Goal: Task Accomplishment & Management: Complete application form

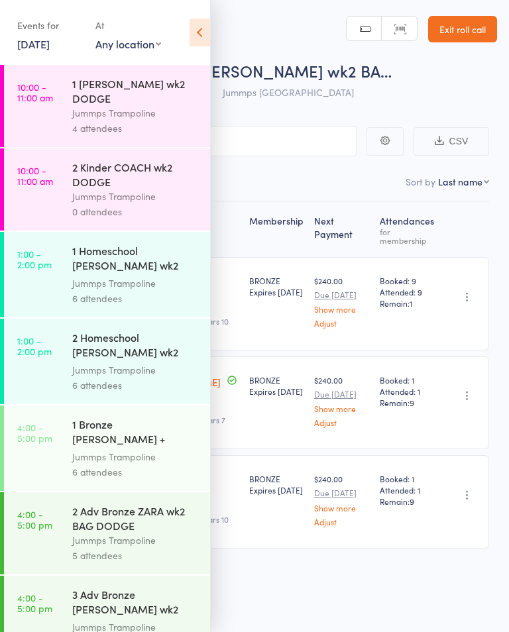
click at [489, 21] on link "Exit roll call" at bounding box center [462, 29] width 69 height 26
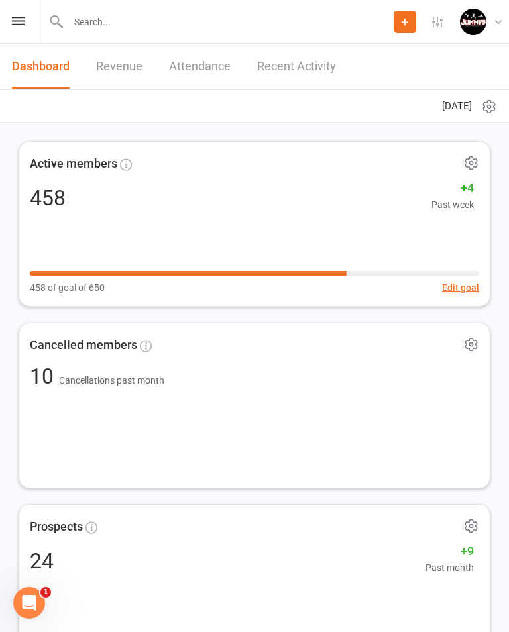
click at [134, 20] on input "text" at bounding box center [228, 22] width 329 height 19
click at [89, 29] on input "text" at bounding box center [255, 22] width 461 height 19
click at [15, 15] on icon at bounding box center [16, 22] width 15 height 16
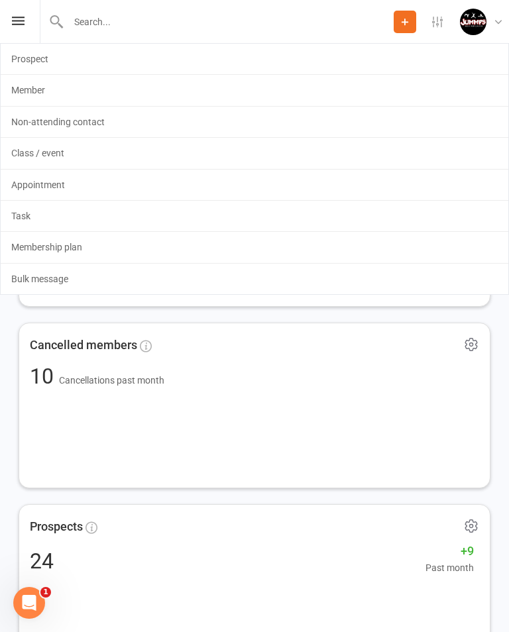
click at [48, 86] on link "Member" at bounding box center [254, 90] width 507 height 30
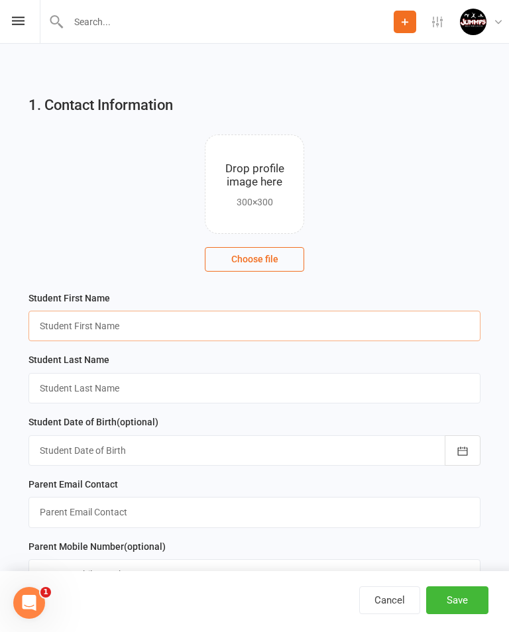
click at [244, 319] on input "text" at bounding box center [254, 326] width 452 height 30
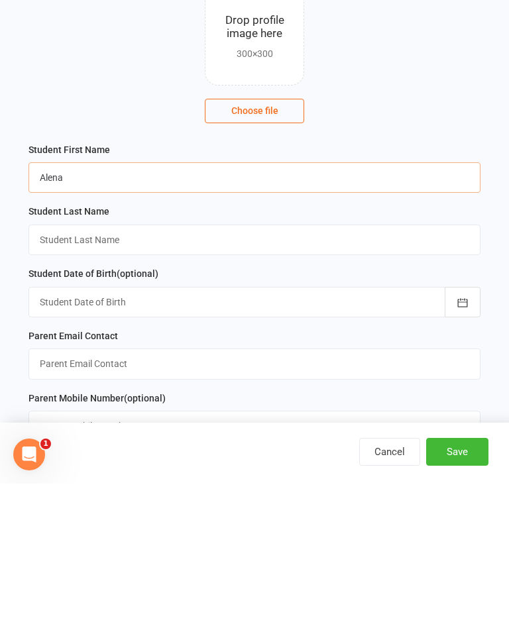
type input "Alena"
click at [217, 373] on input "text" at bounding box center [254, 388] width 452 height 30
type input "Lamb"
click at [201, 435] on div at bounding box center [254, 450] width 452 height 30
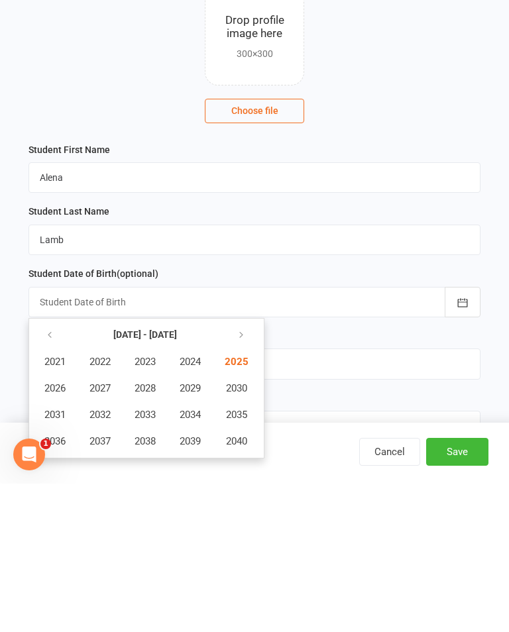
scroll to position [163, 0]
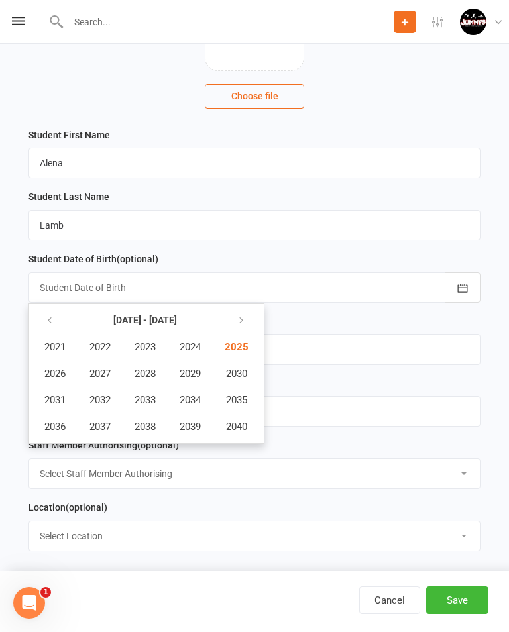
click at [52, 317] on icon "button" at bounding box center [49, 320] width 9 height 11
click at [197, 424] on span "2019" at bounding box center [189, 427] width 21 height 12
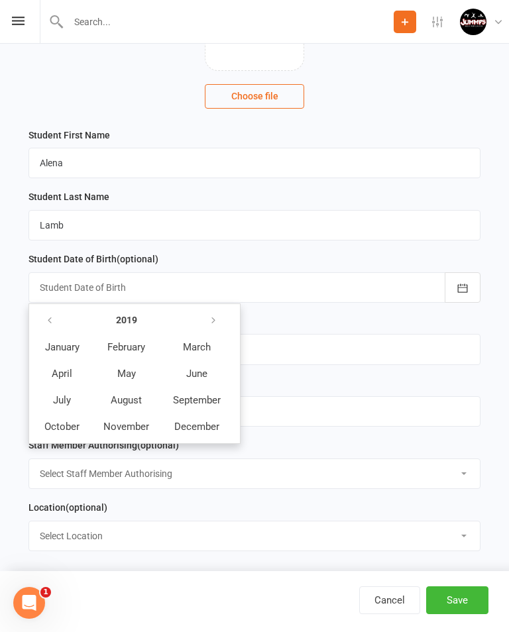
click at [200, 428] on span "December" at bounding box center [196, 427] width 45 height 12
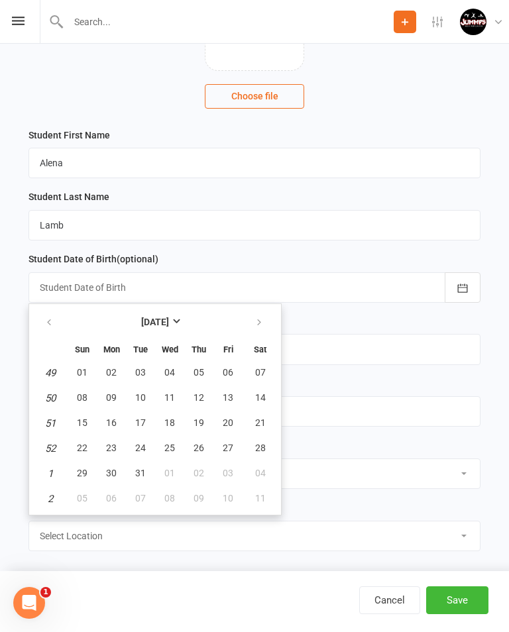
click at [257, 446] on span "28" at bounding box center [260, 447] width 11 height 11
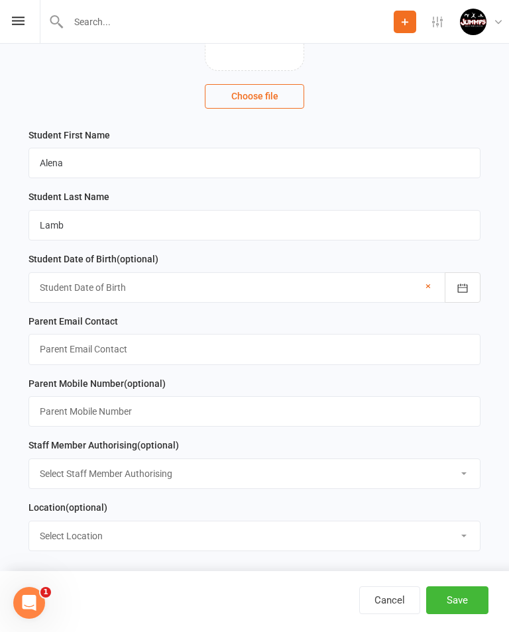
type input "28 Dec 2019"
click at [201, 346] on input "text" at bounding box center [254, 349] width 452 height 30
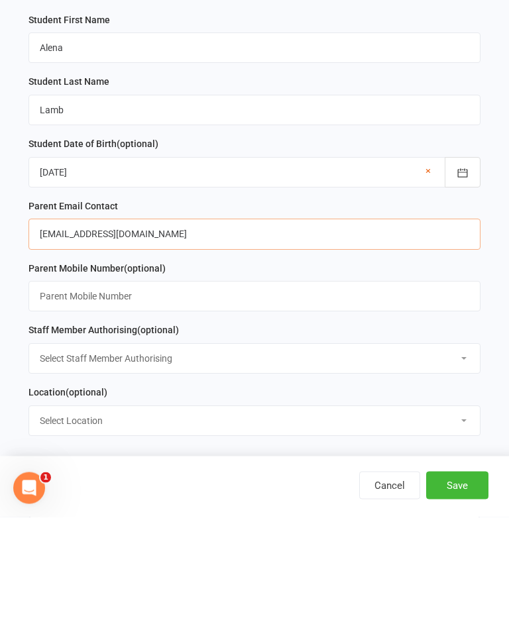
type input "Daniellejadelamb@gmail.com"
click at [346, 396] on input "text" at bounding box center [254, 411] width 452 height 30
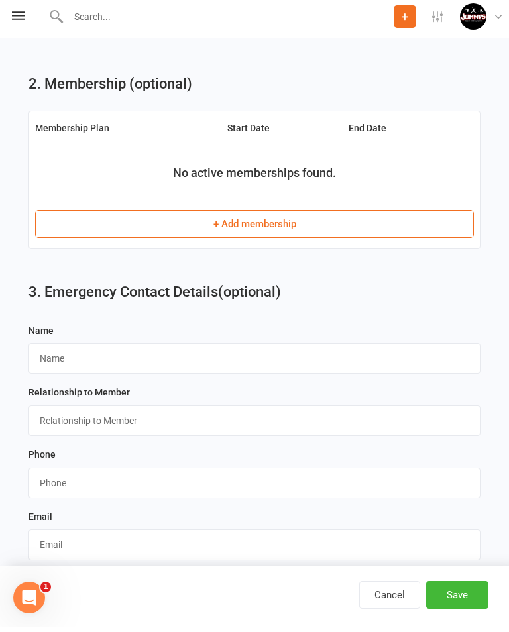
scroll to position [680, 0]
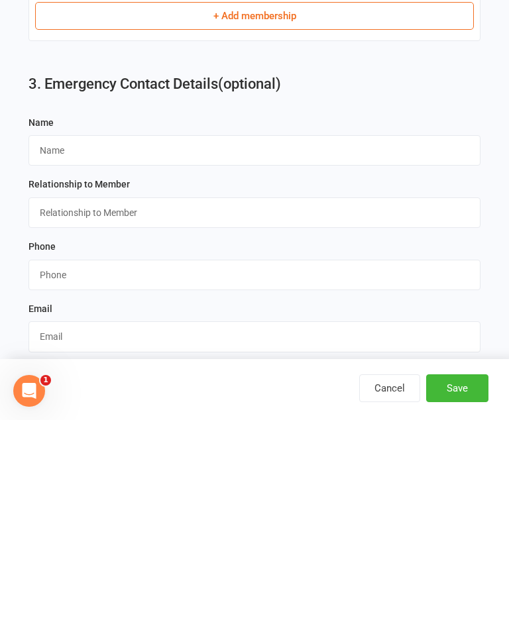
type input "0404400716"
click at [387, 347] on input "text" at bounding box center [254, 362] width 452 height 30
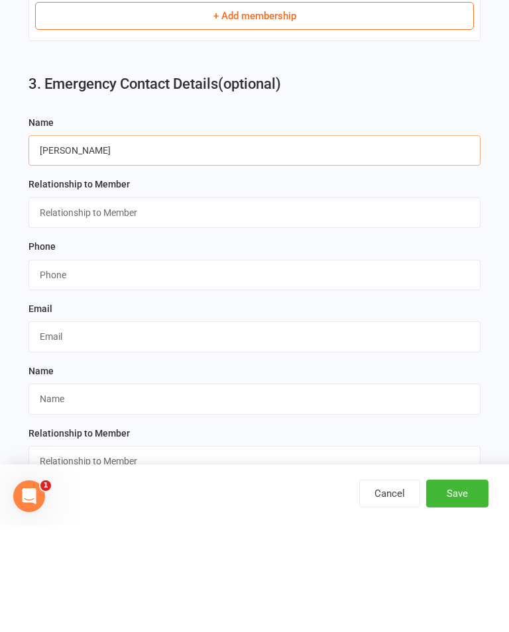
scroll to position [788, 0]
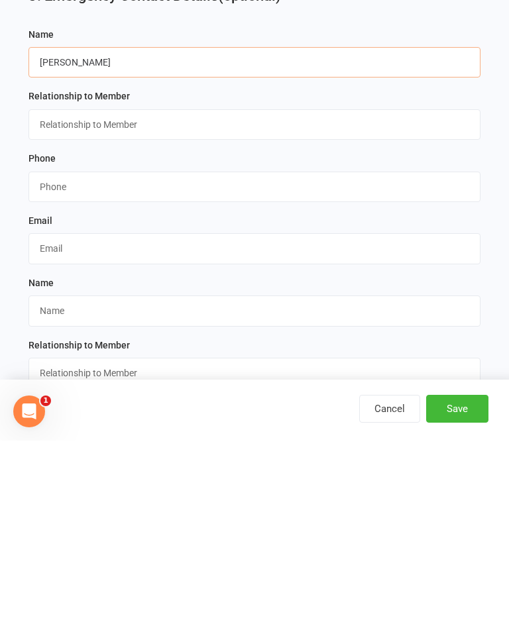
type input "Danielle lamb"
click at [239, 363] on input "string" at bounding box center [254, 378] width 452 height 30
type input "0404400716"
click at [248, 425] on input "text" at bounding box center [254, 440] width 452 height 30
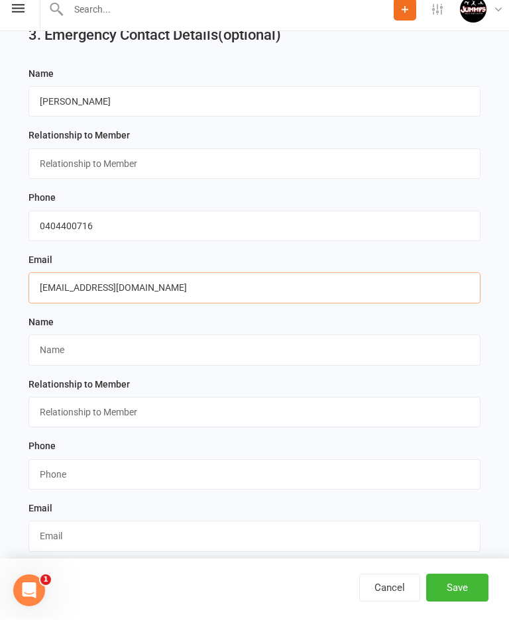
scroll to position [966, 0]
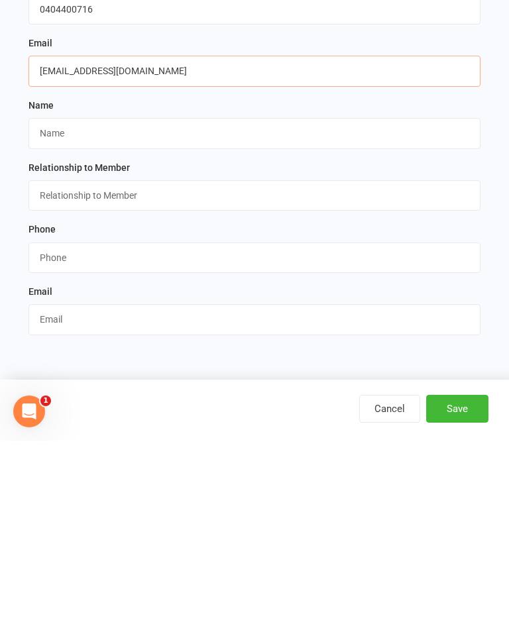
type input "Daniellejadelamb@gmail.com"
click at [461, 586] on button "Save" at bounding box center [457, 600] width 62 height 28
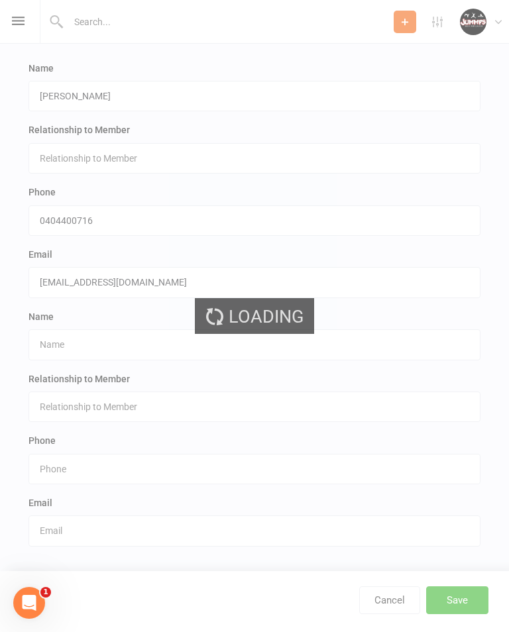
scroll to position [0, 0]
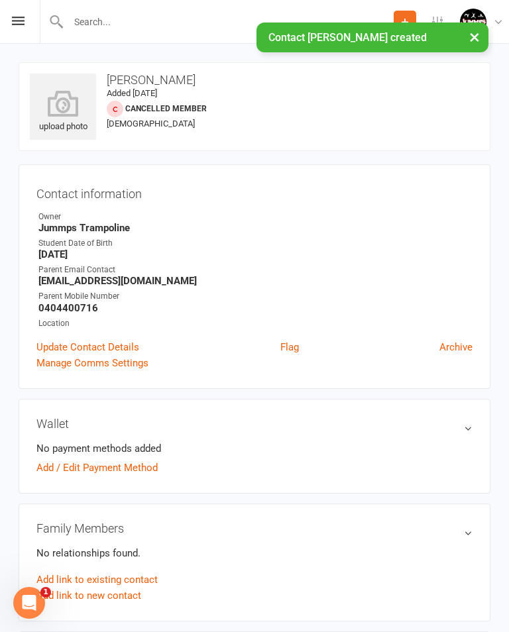
click at [405, 13] on button "Add" at bounding box center [404, 22] width 23 height 23
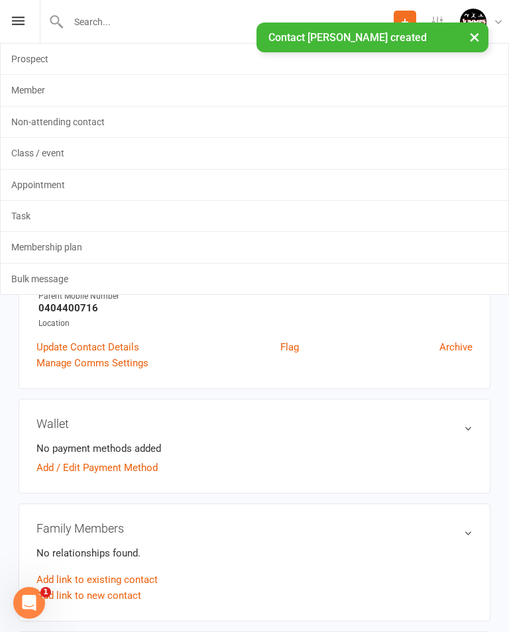
click at [85, 117] on link "Non-attending contact" at bounding box center [254, 122] width 507 height 30
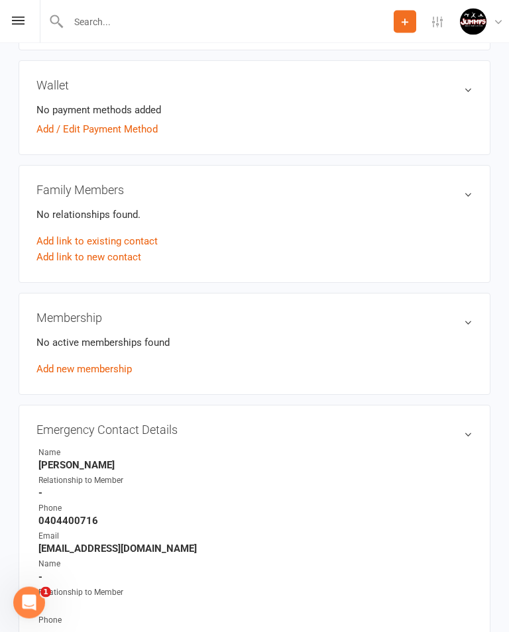
scroll to position [340, 0]
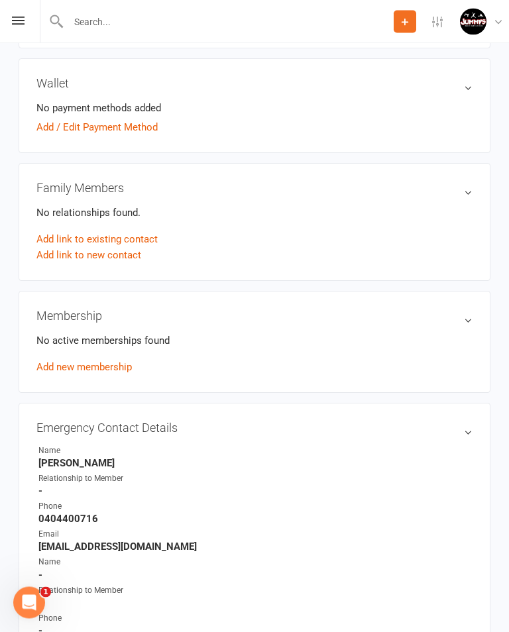
click at [111, 256] on link "Add link to new contact" at bounding box center [88, 256] width 105 height 16
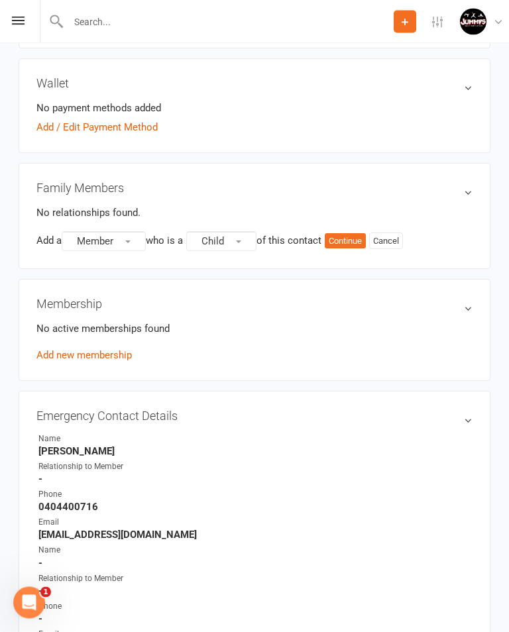
scroll to position [340, 0]
click at [134, 236] on button "Member" at bounding box center [104, 241] width 84 height 20
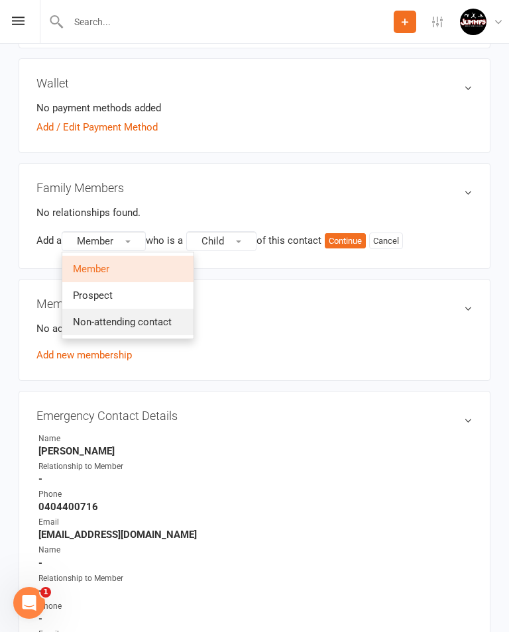
click at [158, 320] on span "Non-attending contact" at bounding box center [122, 322] width 99 height 12
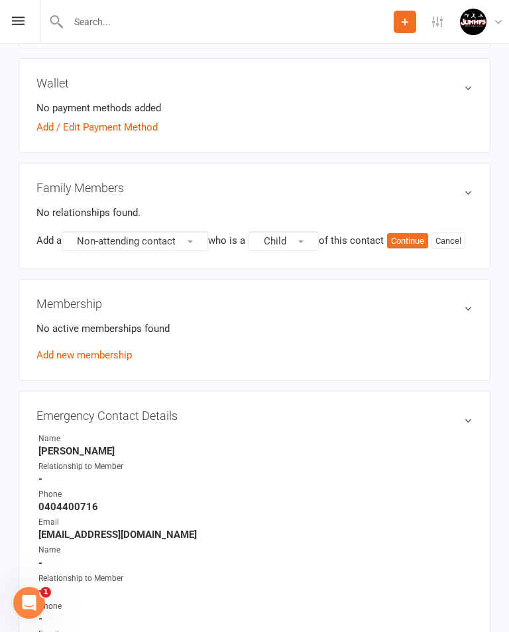
click at [297, 240] on button "Child" at bounding box center [283, 241] width 70 height 20
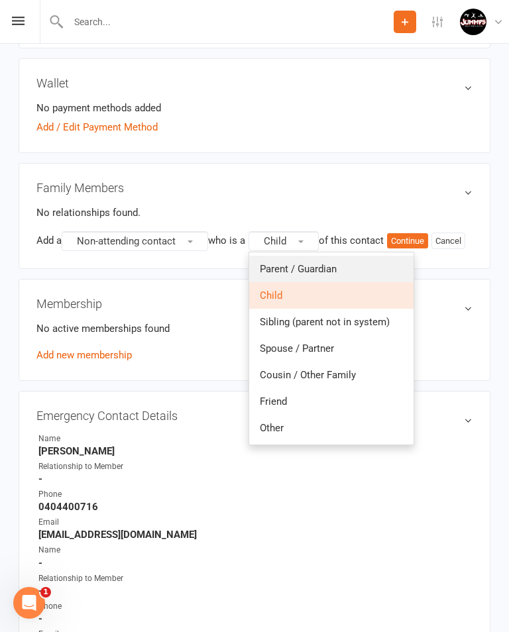
click at [335, 257] on link "Parent / Guardian" at bounding box center [331, 269] width 164 height 26
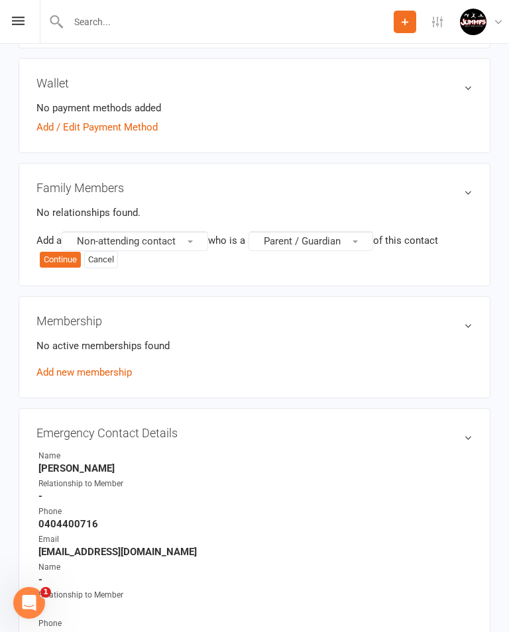
click at [57, 257] on button "Continue" at bounding box center [60, 260] width 41 height 16
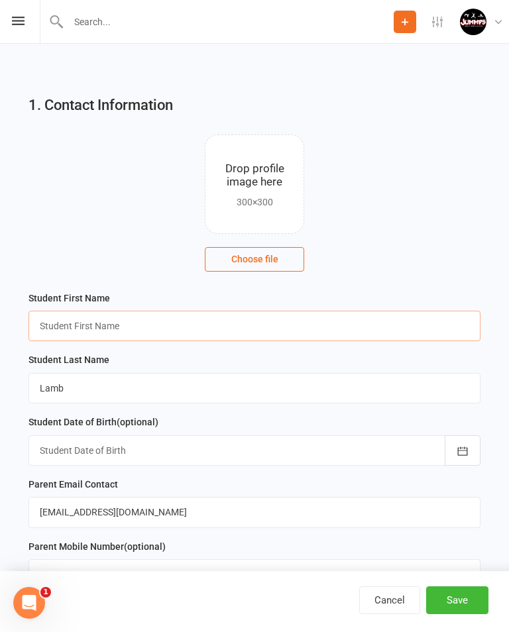
click at [185, 327] on input "text" at bounding box center [254, 326] width 452 height 30
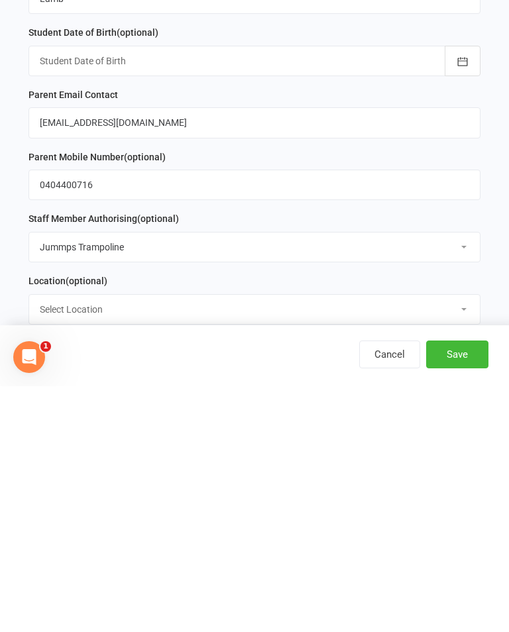
scroll to position [142, 0]
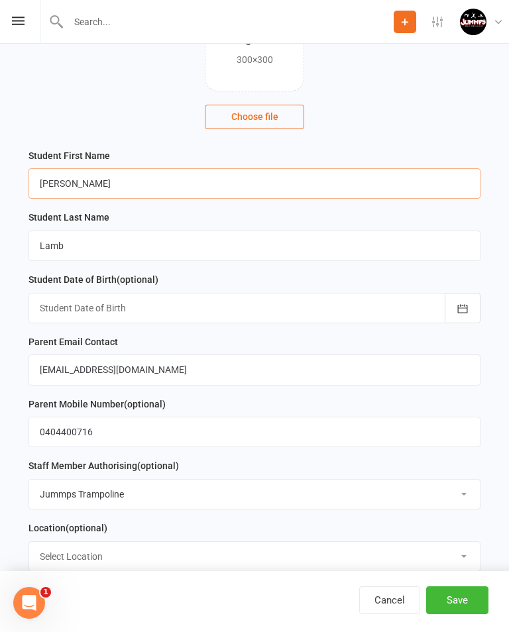
type input "Danielle"
click at [464, 308] on icon "button" at bounding box center [462, 308] width 13 height 13
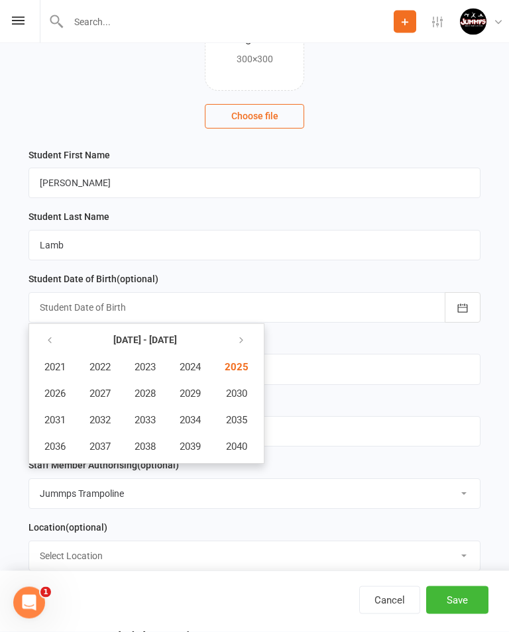
click at [46, 336] on icon "button" at bounding box center [49, 341] width 9 height 11
click at [49, 346] on icon "button" at bounding box center [49, 340] width 9 height 11
click at [196, 419] on span "1994" at bounding box center [189, 420] width 21 height 12
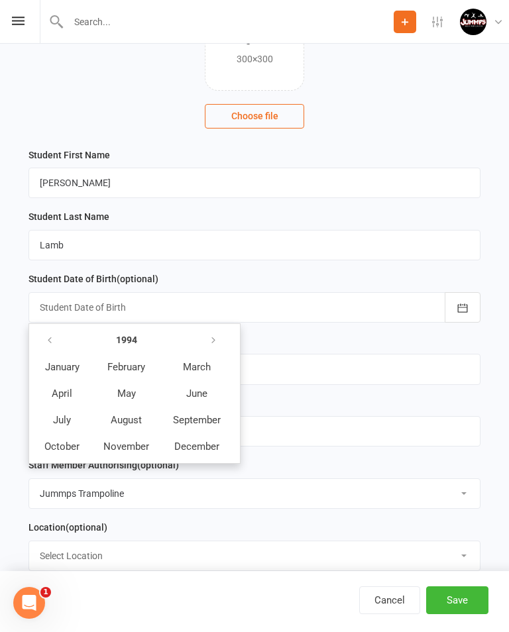
click at [142, 370] on span "February" at bounding box center [126, 367] width 38 height 12
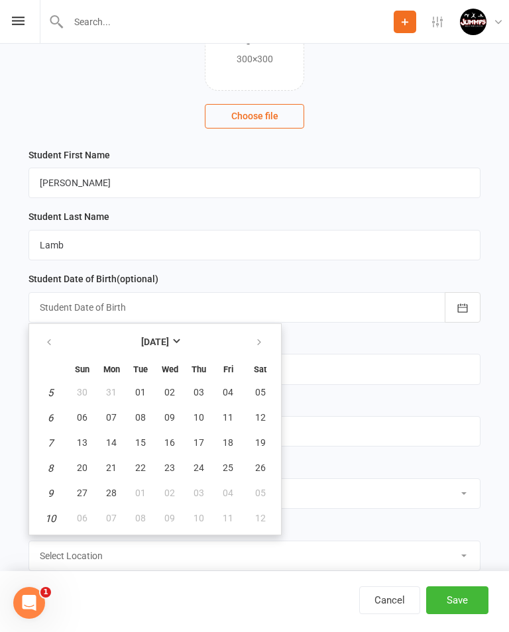
click at [165, 393] on span "02" at bounding box center [169, 392] width 11 height 11
type input "02 Feb 1994"
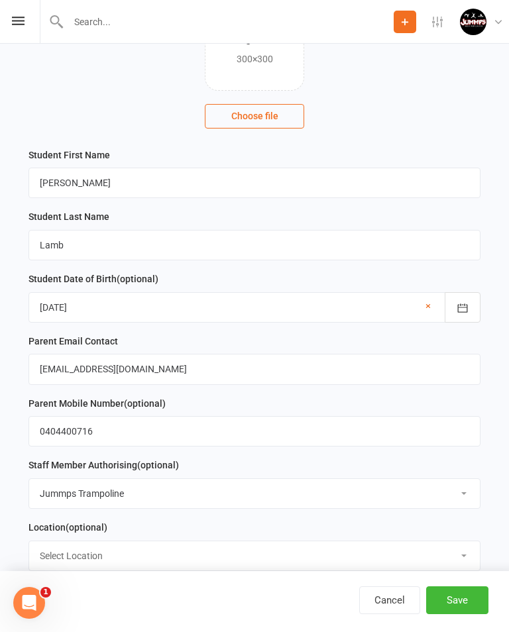
scroll to position [142, 0]
click at [470, 599] on button "Save" at bounding box center [457, 600] width 62 height 28
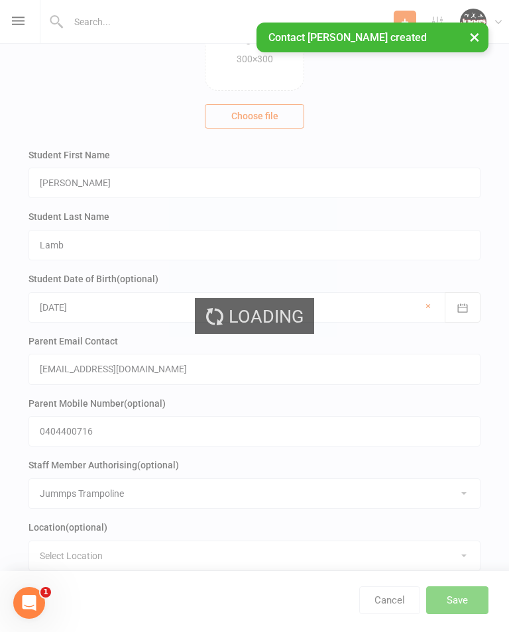
scroll to position [0, 0]
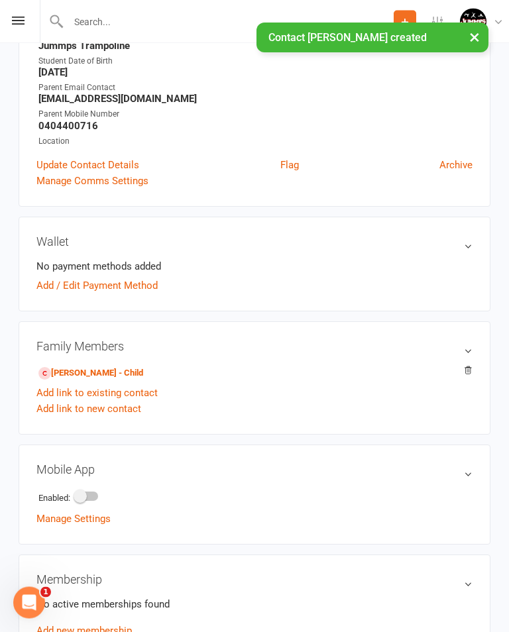
scroll to position [182, 0]
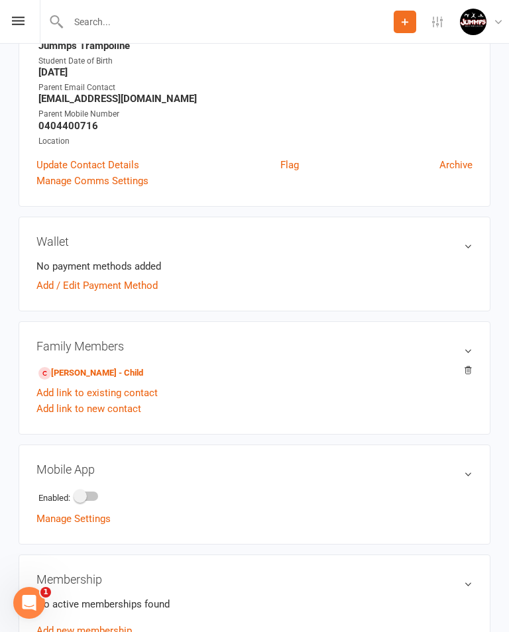
click at [413, 11] on button "Add" at bounding box center [404, 22] width 23 height 23
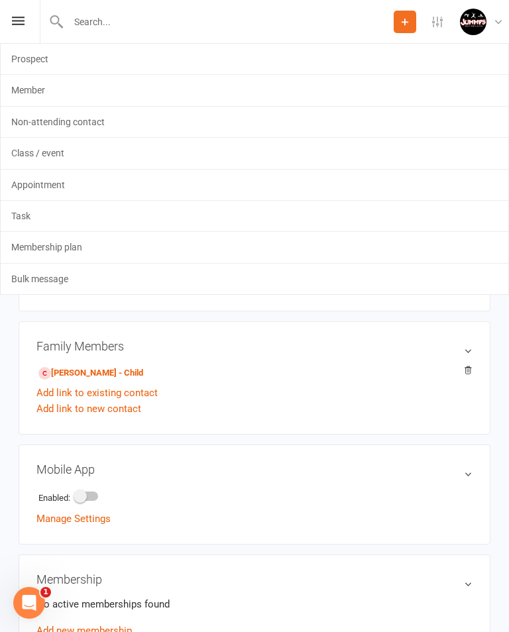
click at [60, 93] on link "Member" at bounding box center [254, 90] width 507 height 30
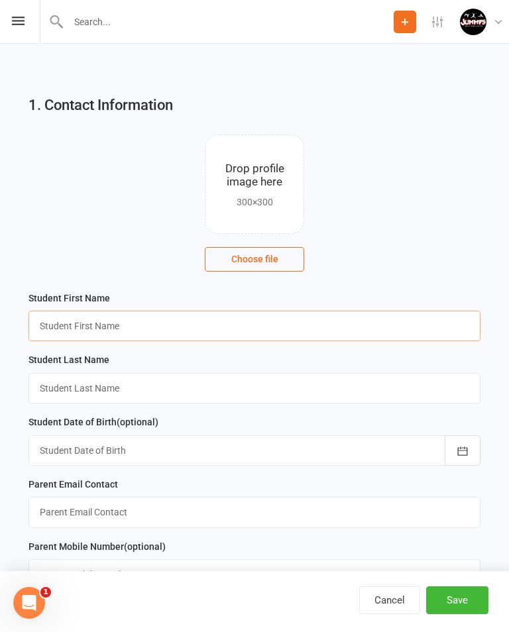
click at [85, 318] on input "text" at bounding box center [254, 326] width 452 height 30
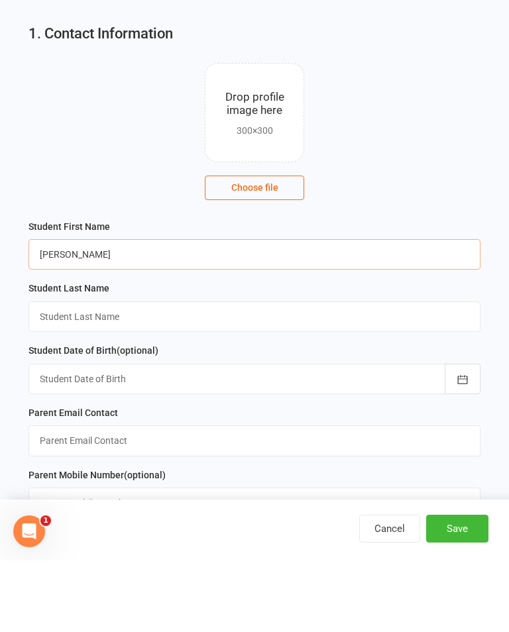
type input "Dylan"
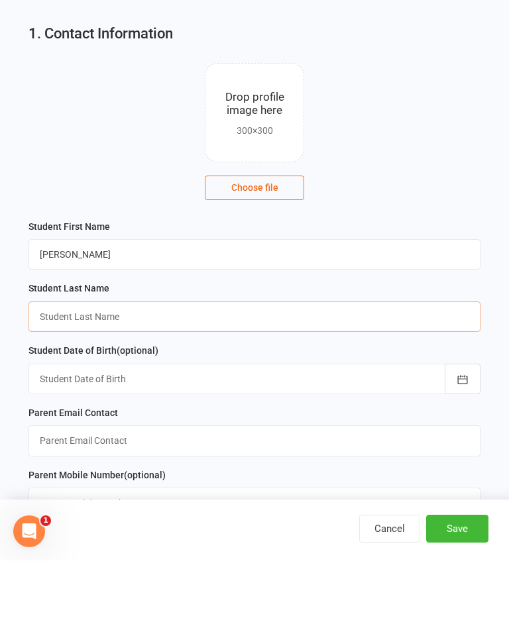
click at [240, 373] on input "text" at bounding box center [254, 388] width 452 height 30
click at [42, 373] on input "Heat Woodrow" at bounding box center [254, 388] width 452 height 30
click at [48, 373] on input "Heat Woodrow" at bounding box center [254, 388] width 452 height 30
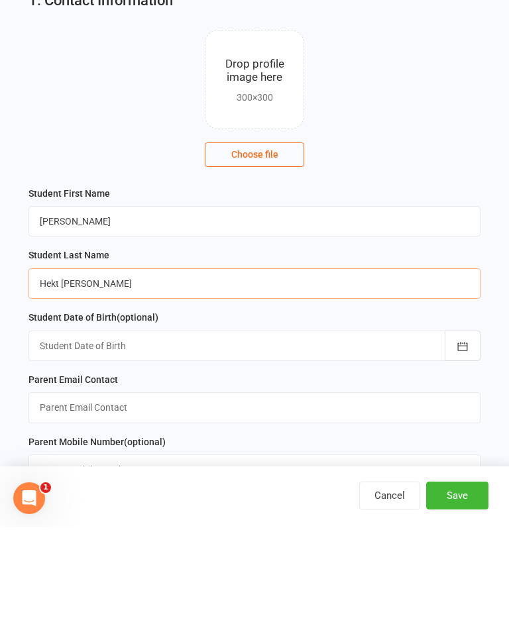
type input "Hekt Woodrow"
click at [306, 435] on div at bounding box center [254, 450] width 452 height 30
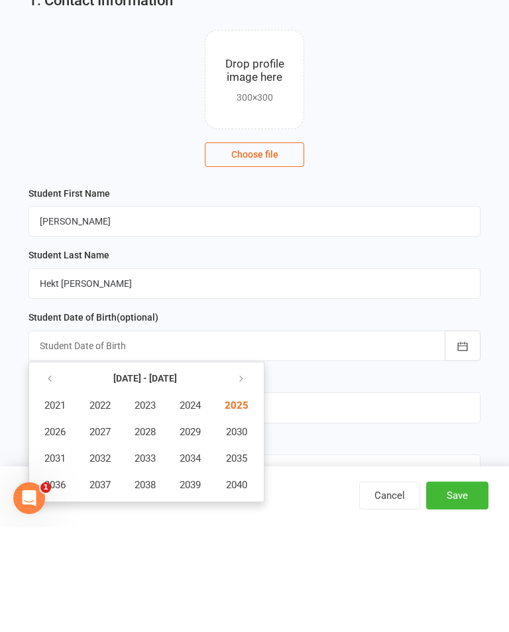
scroll to position [163, 0]
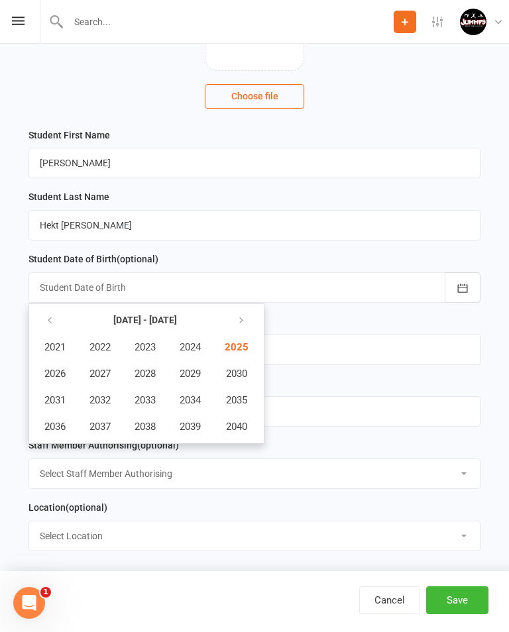
click at [53, 327] on button "button" at bounding box center [50, 321] width 28 height 24
click at [48, 315] on icon "button" at bounding box center [49, 320] width 9 height 11
click at [54, 327] on button "button" at bounding box center [50, 321] width 28 height 24
click at [52, 320] on icon "button" at bounding box center [49, 320] width 9 height 11
click at [238, 317] on button "button" at bounding box center [239, 321] width 28 height 24
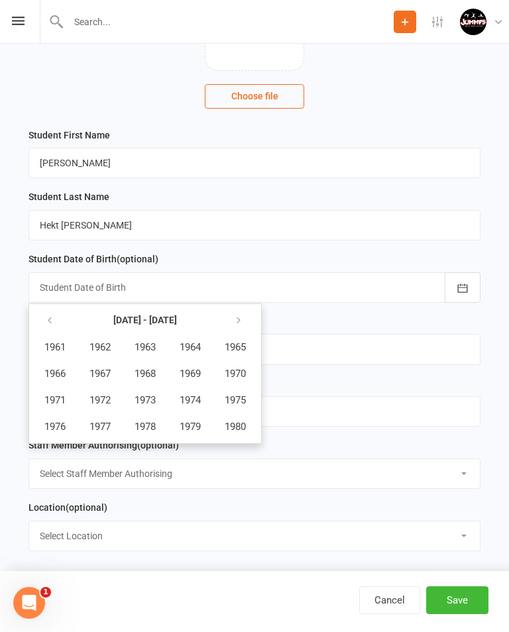
click at [236, 319] on button "button" at bounding box center [239, 321] width 28 height 24
click at [240, 315] on icon "button" at bounding box center [238, 320] width 9 height 11
click at [111, 403] on span "2012" at bounding box center [99, 400] width 21 height 12
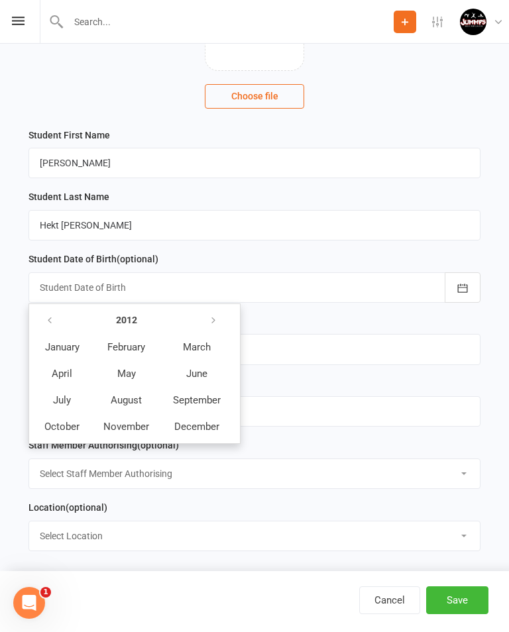
click at [67, 374] on span "April" at bounding box center [62, 374] width 21 height 12
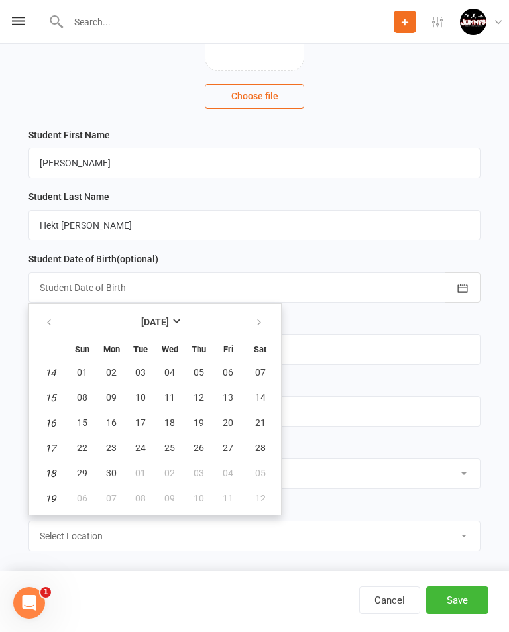
click at [108, 440] on button "23" at bounding box center [111, 448] width 28 height 24
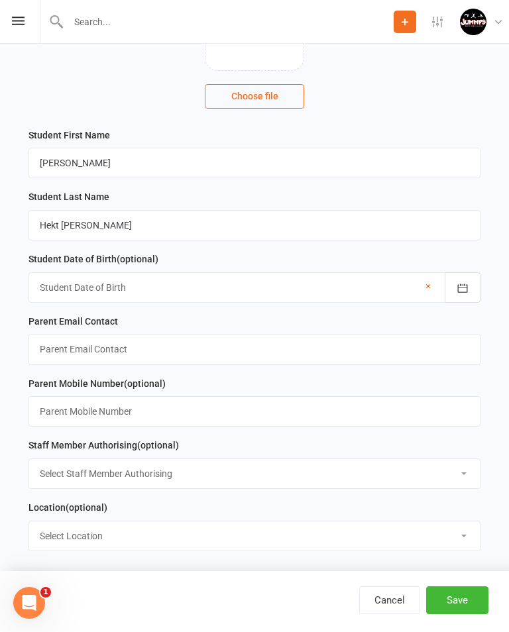
type input "23 Apr 2012"
click at [242, 354] on input "text" at bounding box center [254, 349] width 452 height 30
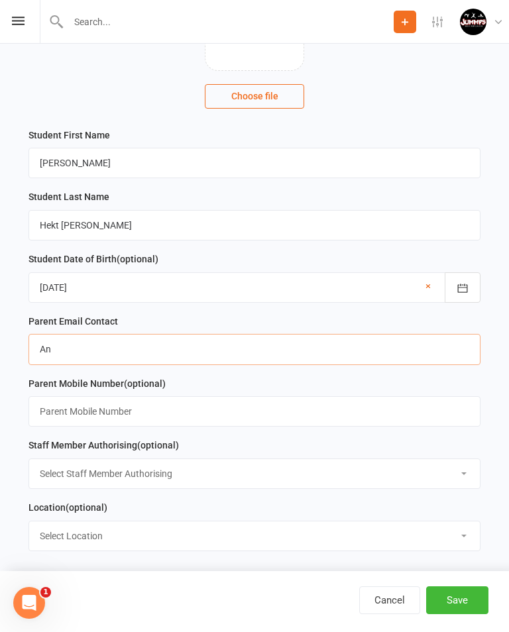
type input "A"
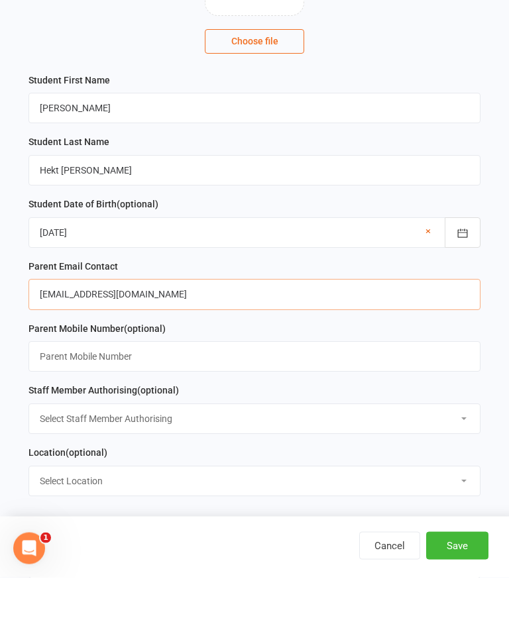
type input "Annemariesacco@yahoo.com.au"
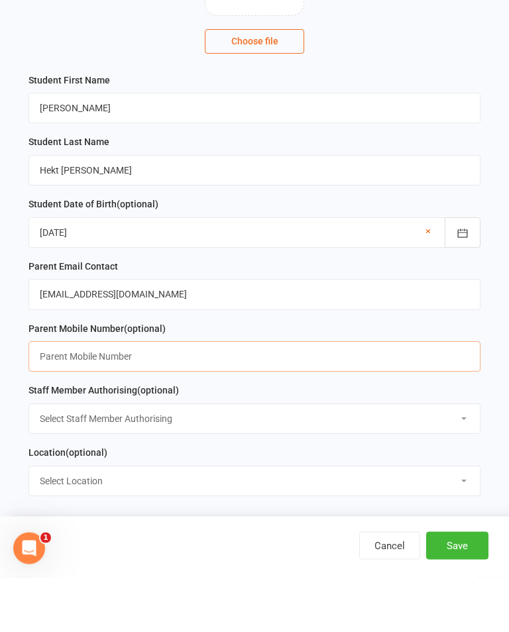
click at [326, 396] on input "text" at bounding box center [254, 411] width 452 height 30
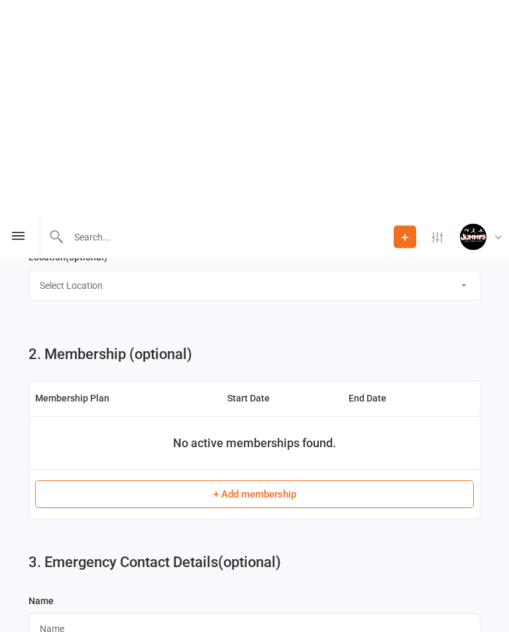
scroll to position [631, 0]
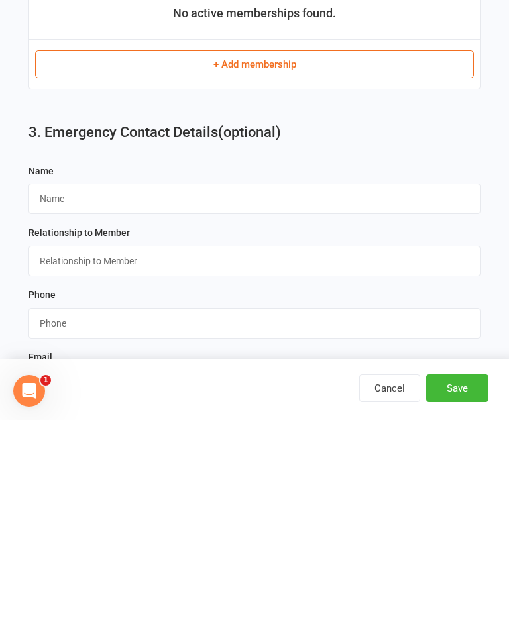
type input "0411242458"
click at [250, 375] on div "Name" at bounding box center [254, 401] width 452 height 52
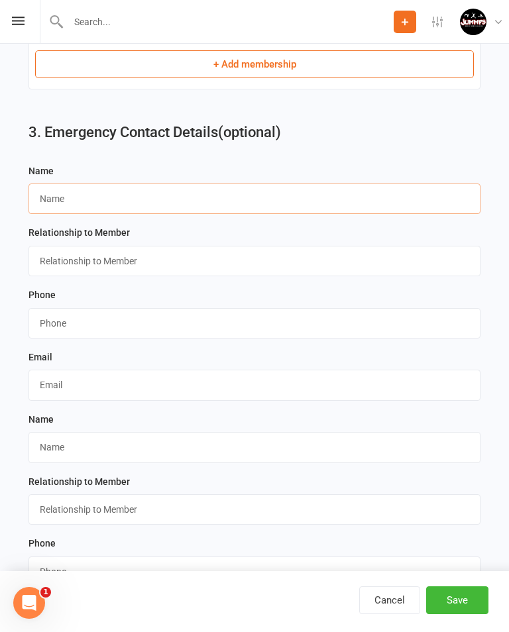
click at [280, 204] on input "text" at bounding box center [254, 198] width 452 height 30
type input "Anne"
click at [65, 254] on input "text" at bounding box center [254, 261] width 452 height 30
type input "Grandparent"
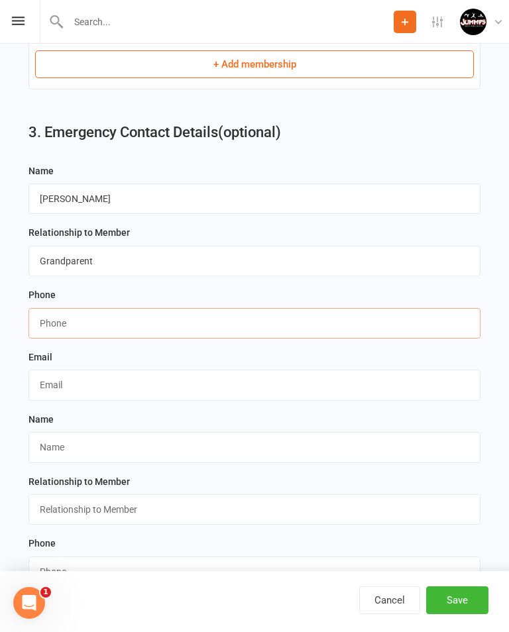
click at [287, 334] on input "string" at bounding box center [254, 323] width 452 height 30
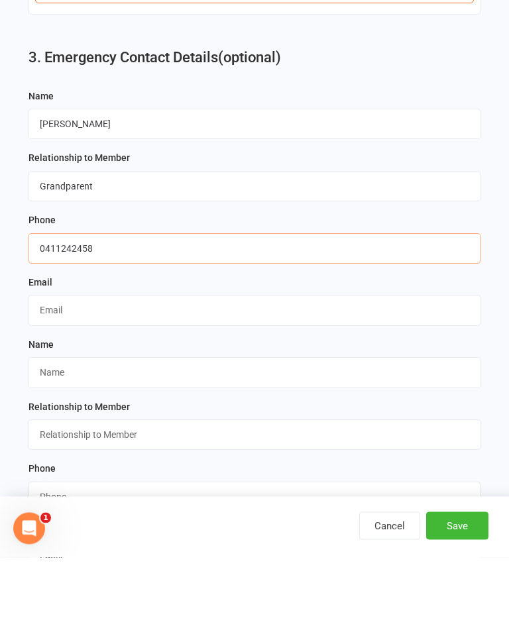
type input "0411242458"
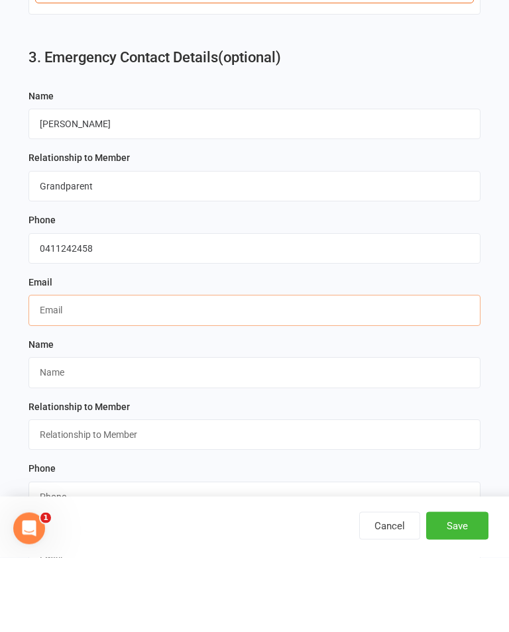
click at [379, 370] on input "text" at bounding box center [254, 385] width 452 height 30
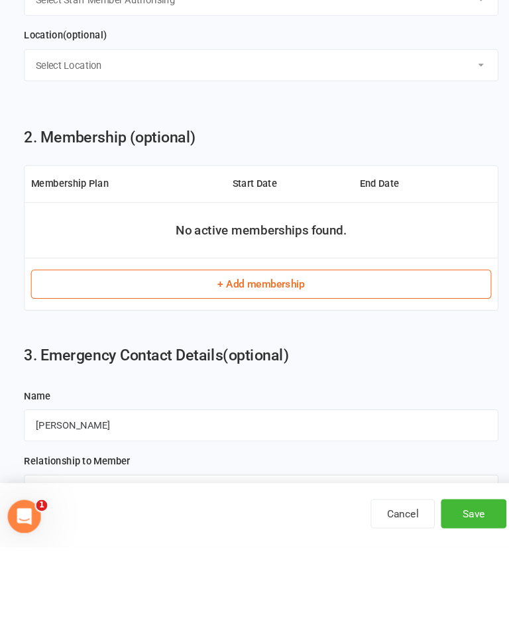
scroll to position [588, 0]
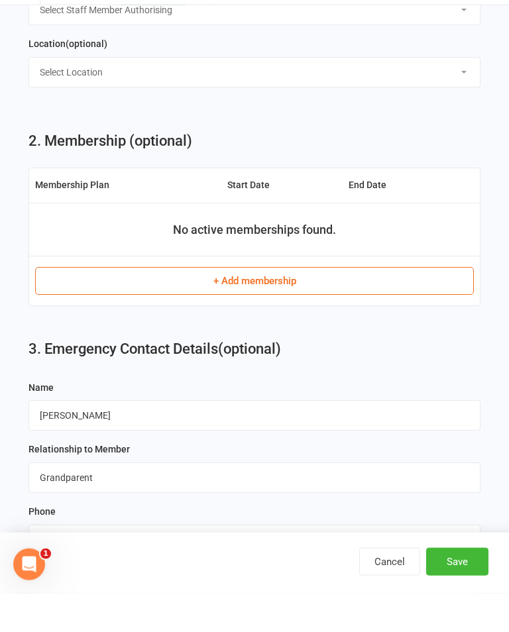
type input "[EMAIL_ADDRESS][DOMAIN_NAME]"
click at [242, 305] on button "+ Add membership" at bounding box center [254, 319] width 438 height 28
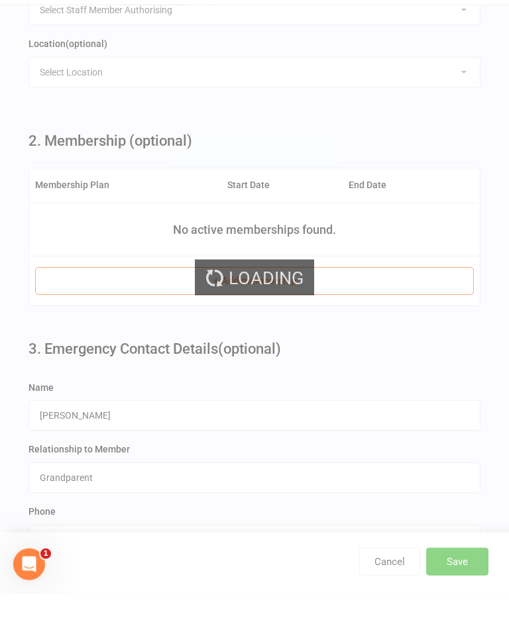
scroll to position [627, 0]
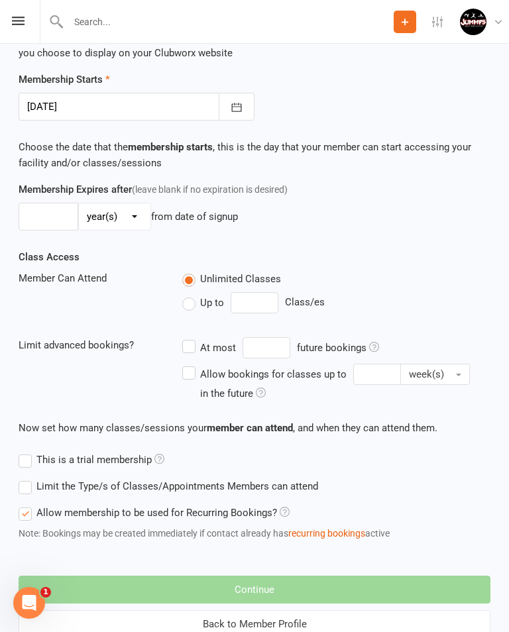
scroll to position [412, 0]
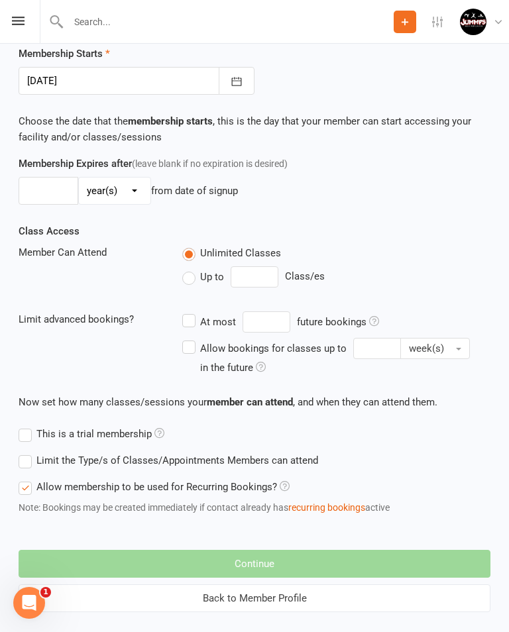
click at [292, 603] on button "Back to Member Profile" at bounding box center [255, 598] width 472 height 28
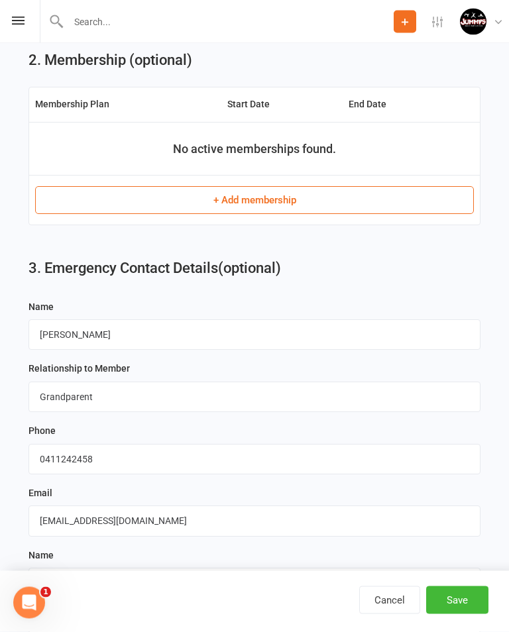
scroll to position [716, 0]
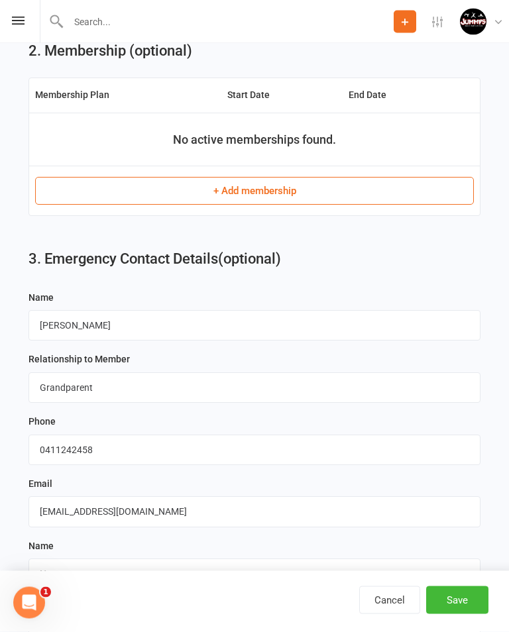
click at [456, 614] on button "Save" at bounding box center [457, 600] width 62 height 28
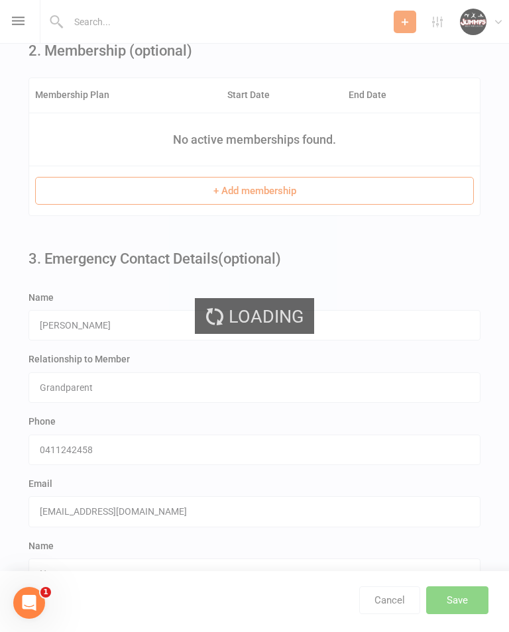
scroll to position [0, 0]
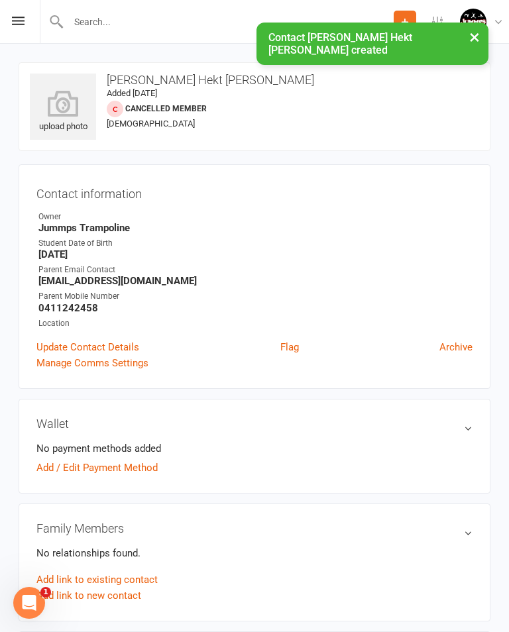
click at [407, 11] on button "Add" at bounding box center [404, 22] width 23 height 23
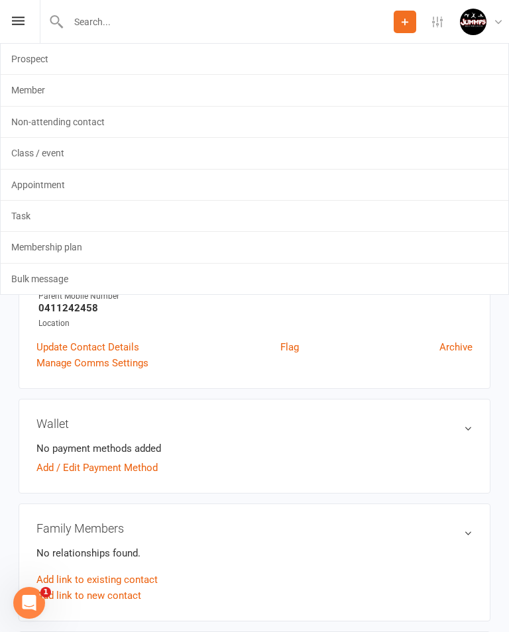
click at [48, 86] on link "Member" at bounding box center [254, 90] width 507 height 30
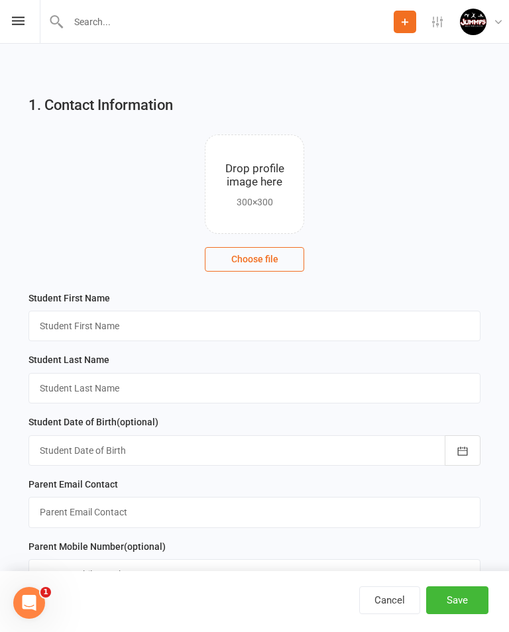
click at [248, 298] on div "Student First Name" at bounding box center [254, 316] width 452 height 52
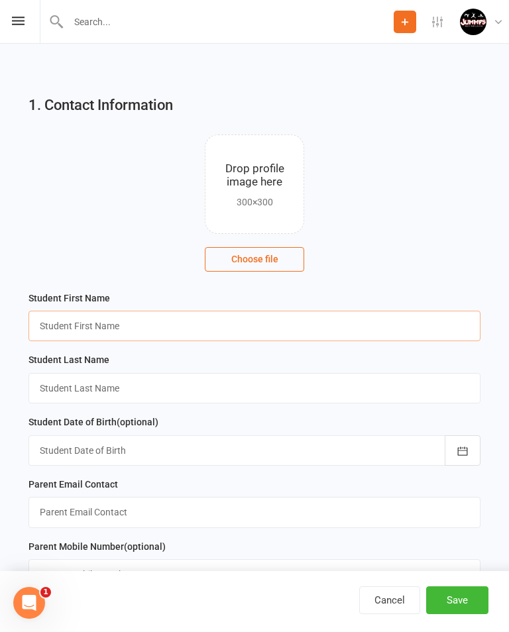
click at [239, 328] on input "text" at bounding box center [254, 326] width 452 height 30
type input "Harrison"
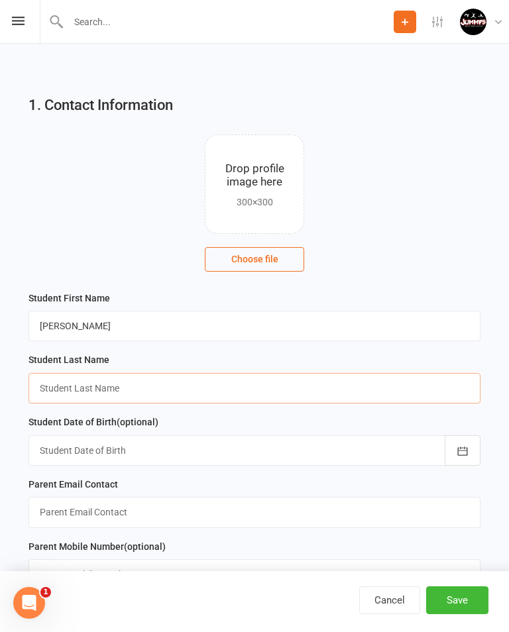
click at [309, 396] on input "text" at bounding box center [254, 388] width 452 height 30
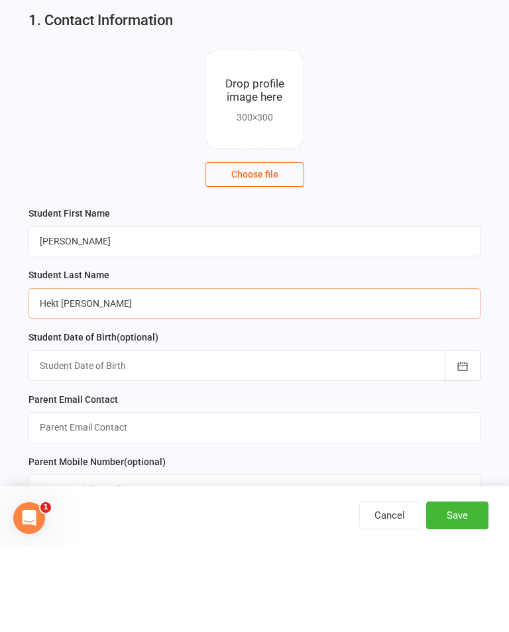
type input "Hekt Woodrow"
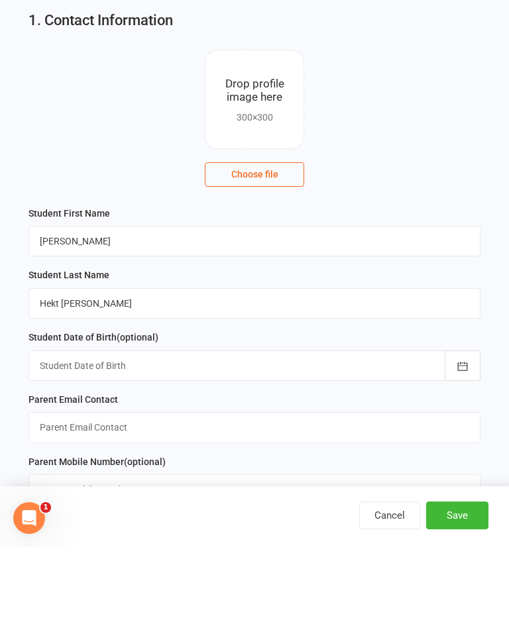
click at [320, 435] on div at bounding box center [254, 450] width 452 height 30
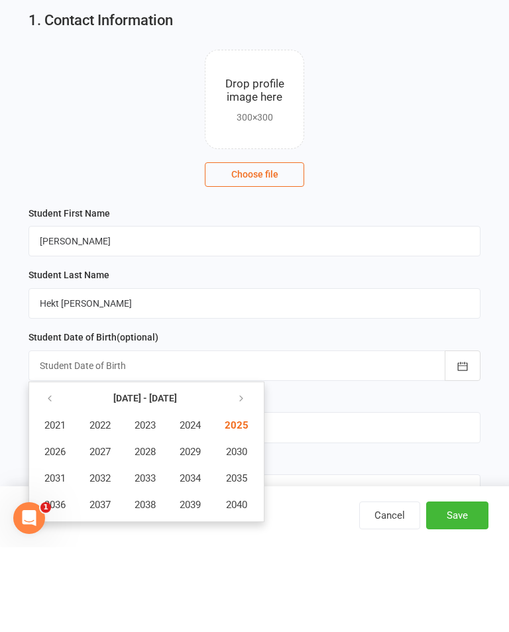
scroll to position [163, 0]
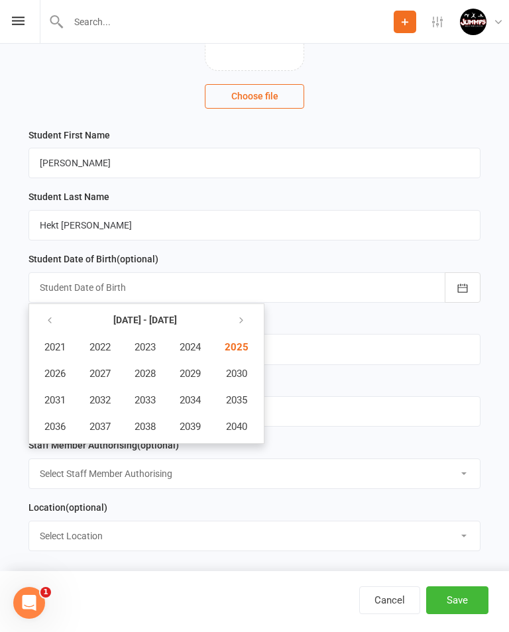
click at [38, 331] on button "button" at bounding box center [50, 321] width 28 height 24
click at [190, 409] on button "2014" at bounding box center [190, 399] width 44 height 25
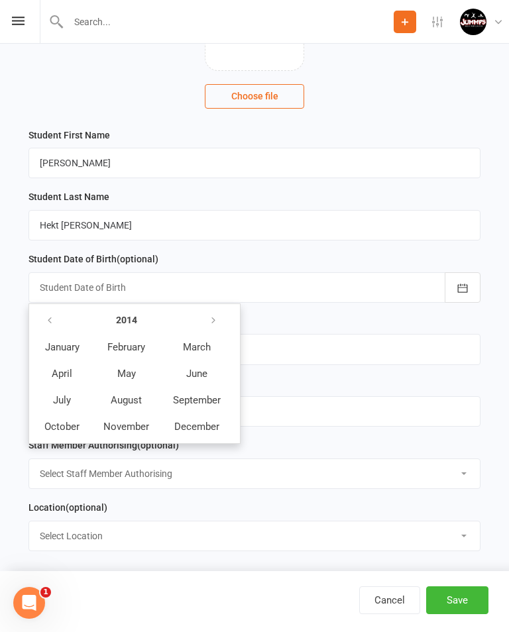
click at [123, 406] on button "August" at bounding box center [126, 399] width 68 height 25
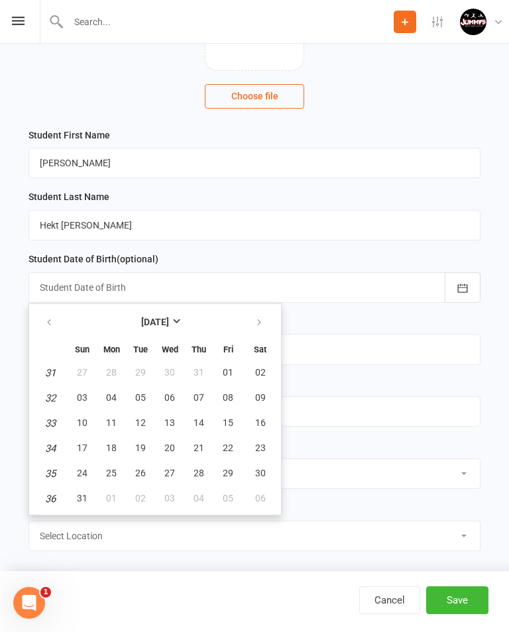
click at [194, 427] on span "14" at bounding box center [198, 422] width 11 height 11
type input "14 Aug 2014"
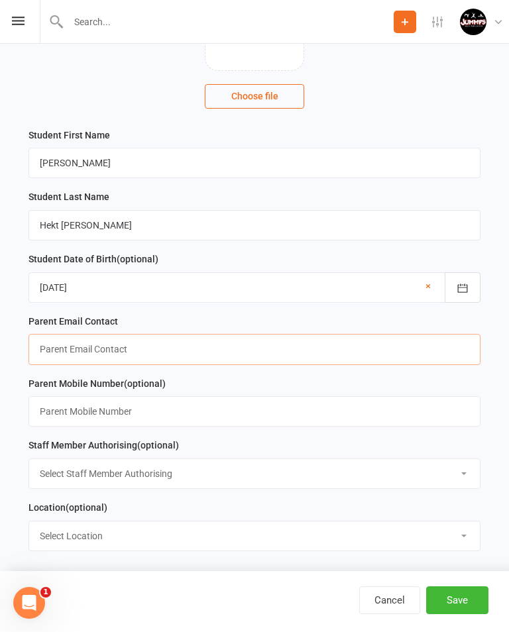
click at [50, 354] on input "text" at bounding box center [254, 349] width 452 height 30
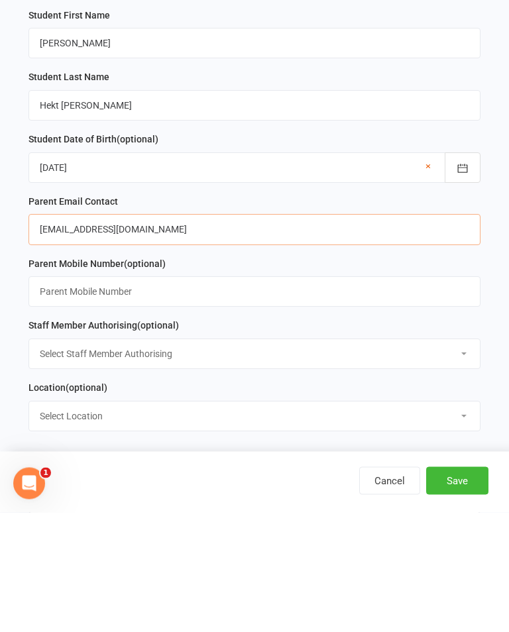
type input "[EMAIL_ADDRESS][DOMAIN_NAME]"
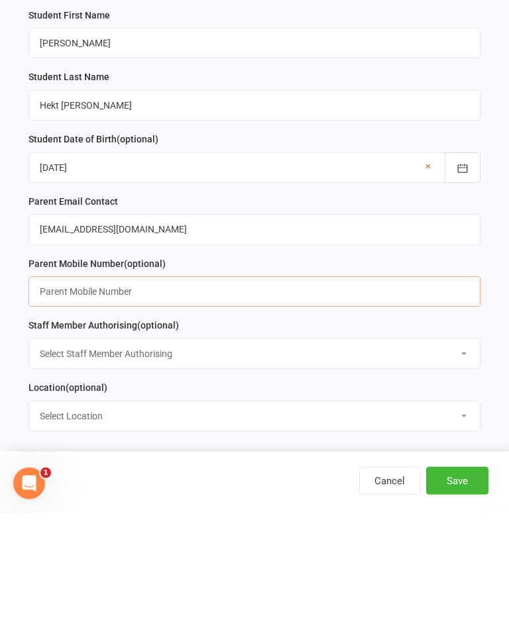
click at [289, 396] on input "text" at bounding box center [254, 411] width 452 height 30
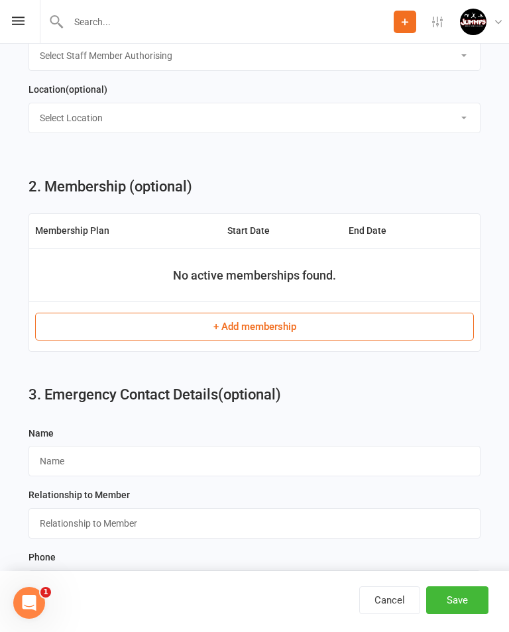
scroll to position [752, 0]
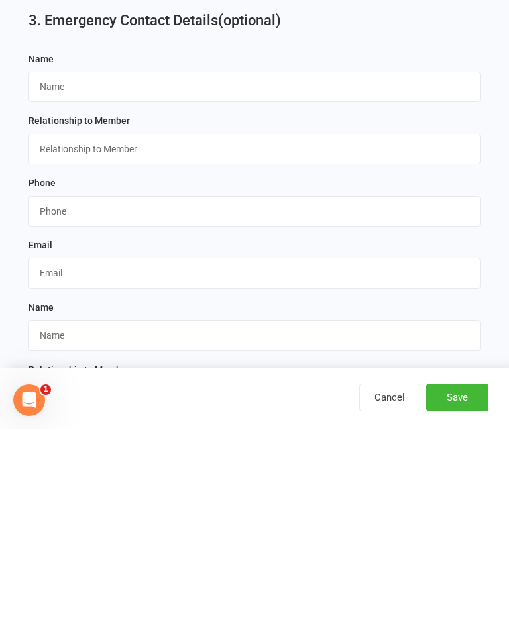
type input "0411242458"
click at [254, 274] on input "text" at bounding box center [254, 289] width 452 height 30
type input "Anne"
click at [264, 336] on input "text" at bounding box center [254, 351] width 452 height 30
type input "Grandparent"
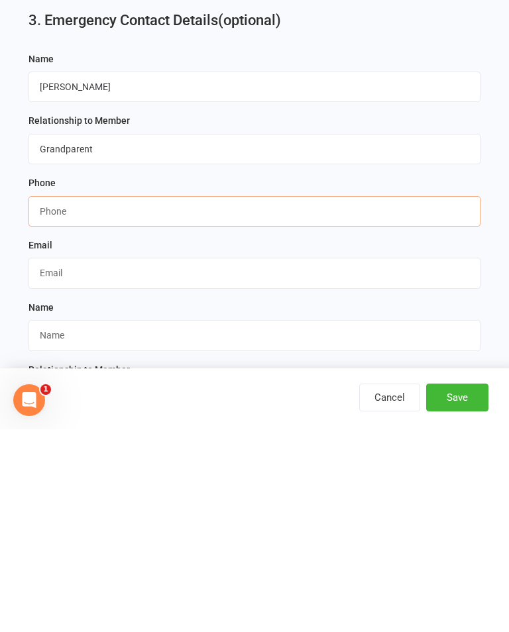
click at [282, 399] on input "string" at bounding box center [254, 414] width 452 height 30
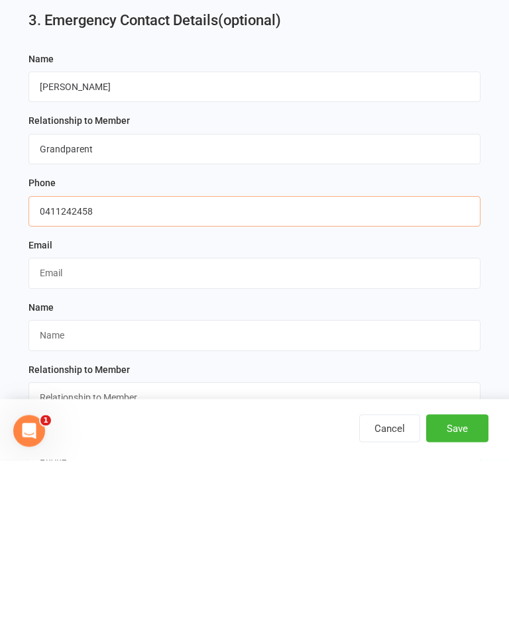
scroll to position [783, 0]
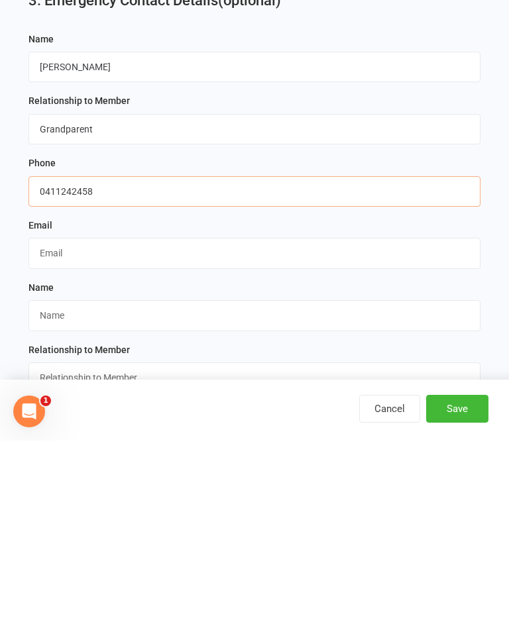
type input "0411242458"
click at [238, 429] on input "text" at bounding box center [254, 444] width 452 height 30
type input "A"
type input "[EMAIL_ADDRESS][DOMAIN_NAME]"
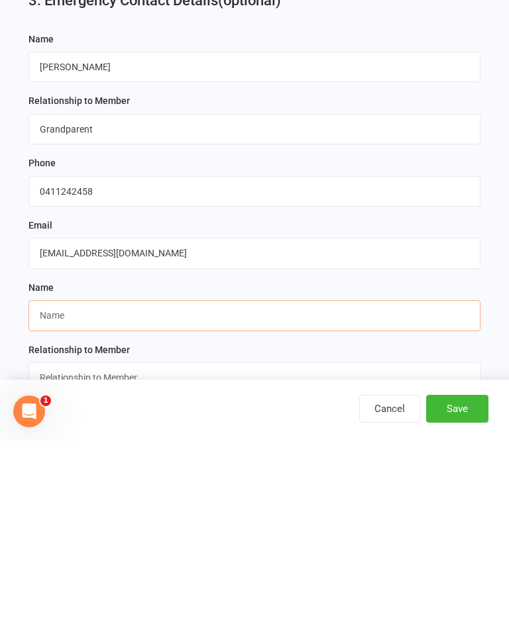
click at [270, 491] on input "text" at bounding box center [254, 506] width 452 height 30
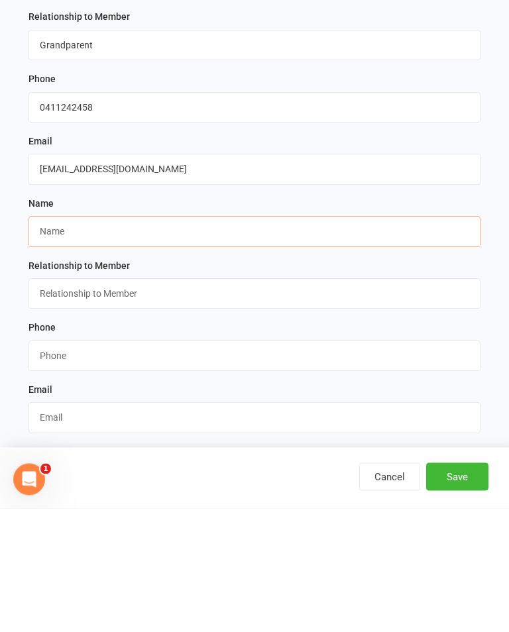
scroll to position [966, 0]
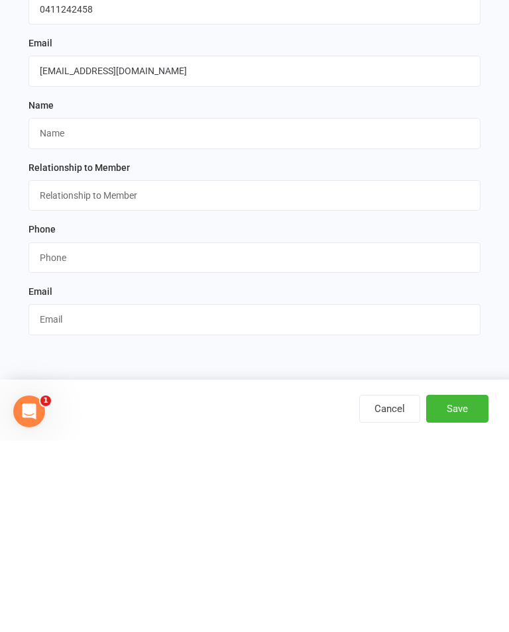
click at [451, 586] on button "Save" at bounding box center [457, 600] width 62 height 28
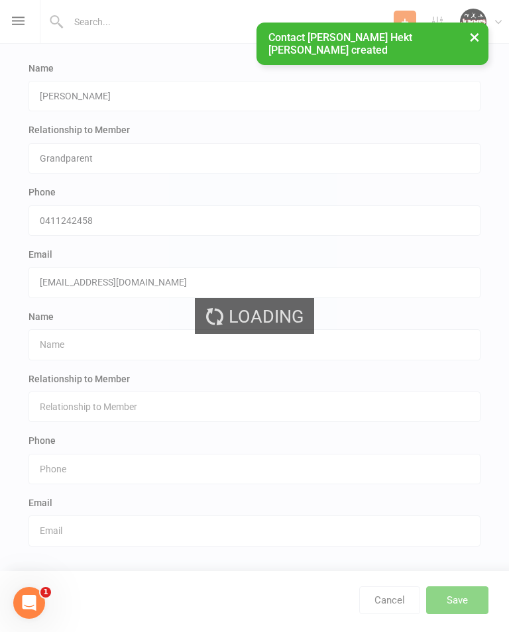
scroll to position [0, 0]
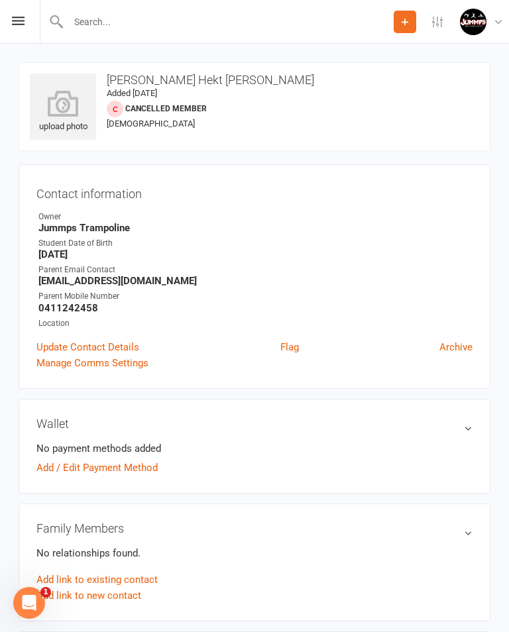
click at [407, 13] on button "Add" at bounding box center [404, 22] width 23 height 23
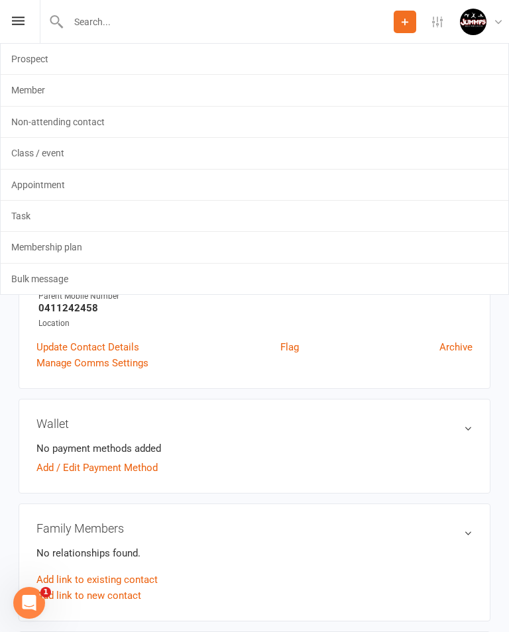
click at [46, 87] on link "Member" at bounding box center [254, 90] width 507 height 30
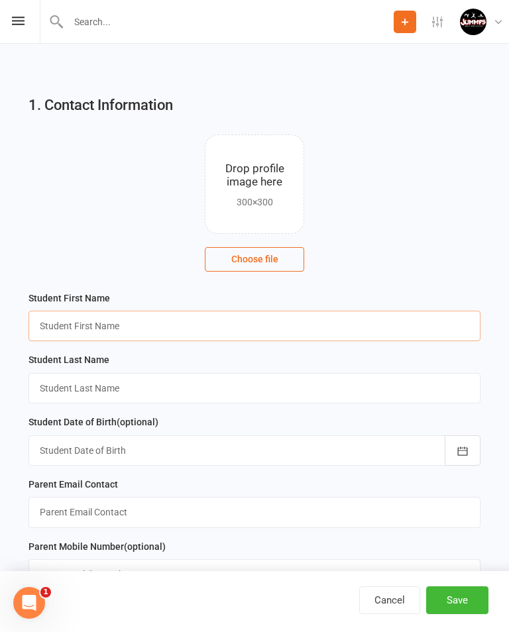
click at [370, 340] on input "text" at bounding box center [254, 326] width 452 height 30
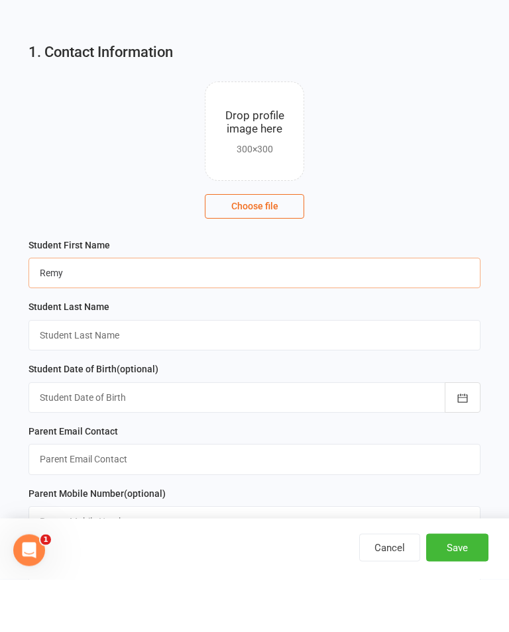
type input "Remy"
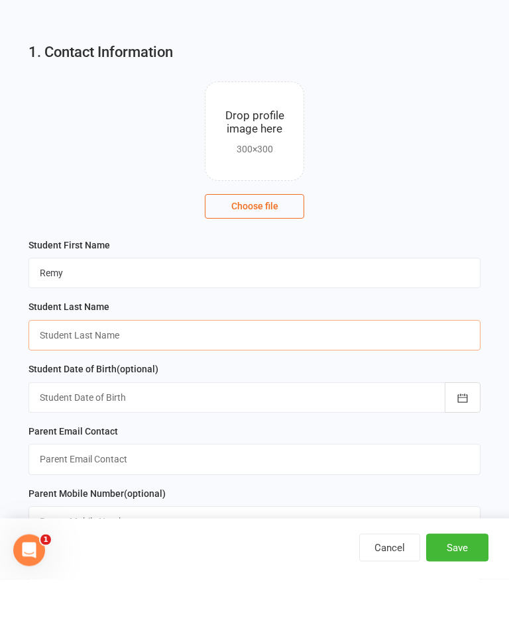
click at [273, 373] on input "text" at bounding box center [254, 388] width 452 height 30
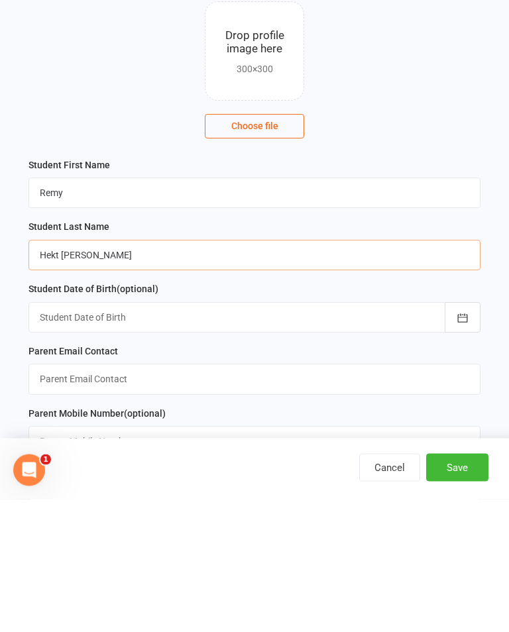
type input "Hekt Woodrow"
click at [340, 435] on div at bounding box center [254, 450] width 452 height 30
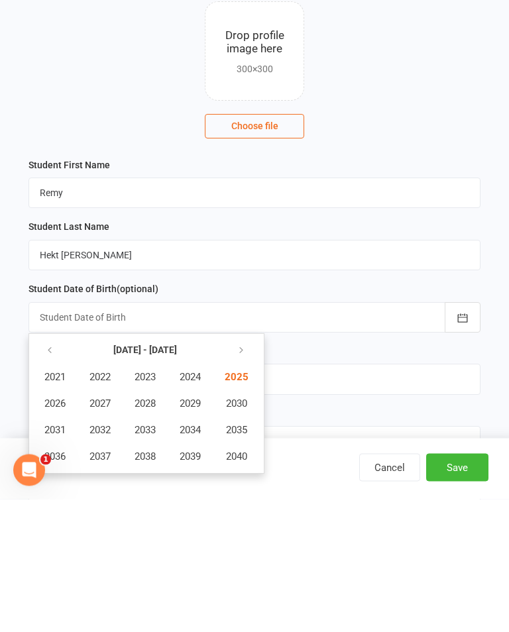
scroll to position [163, 0]
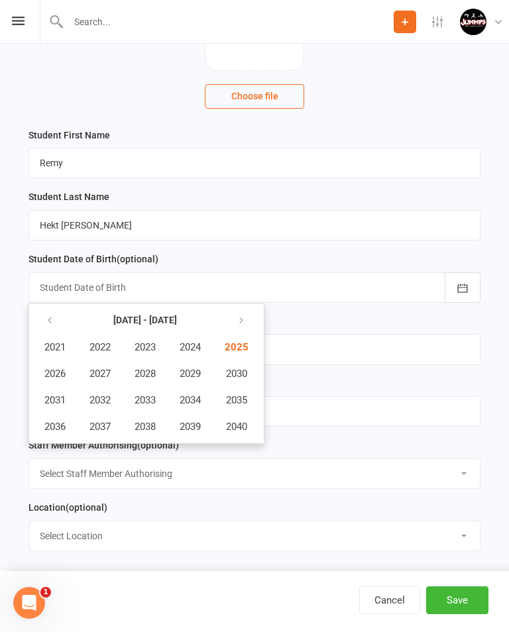
click at [325, 322] on div "Parent Email Contact" at bounding box center [254, 339] width 452 height 52
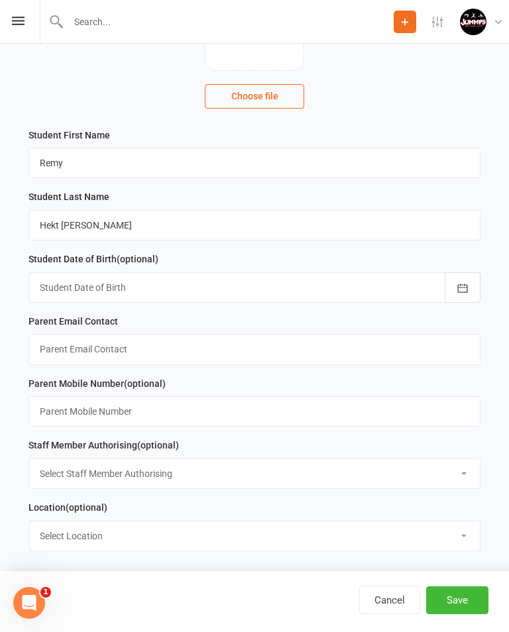
click at [202, 302] on div at bounding box center [254, 287] width 452 height 30
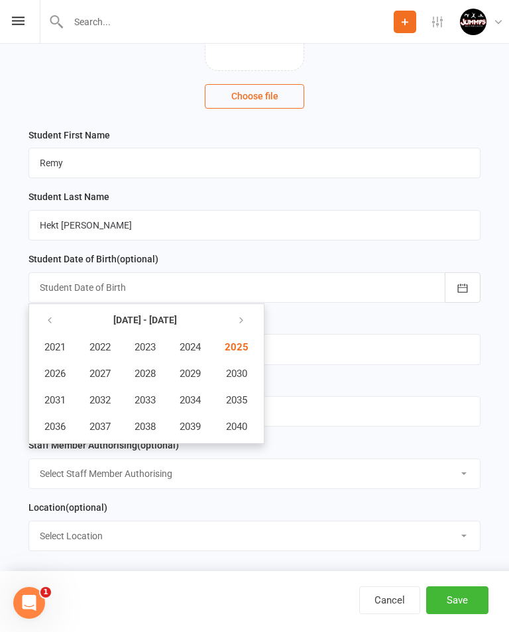
click at [50, 325] on icon "button" at bounding box center [49, 320] width 9 height 11
click at [108, 425] on span "2017" at bounding box center [99, 427] width 21 height 12
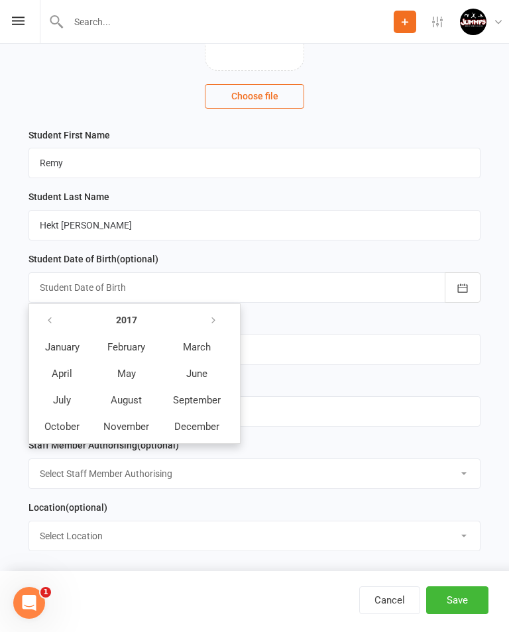
click at [130, 350] on span "February" at bounding box center [126, 347] width 38 height 12
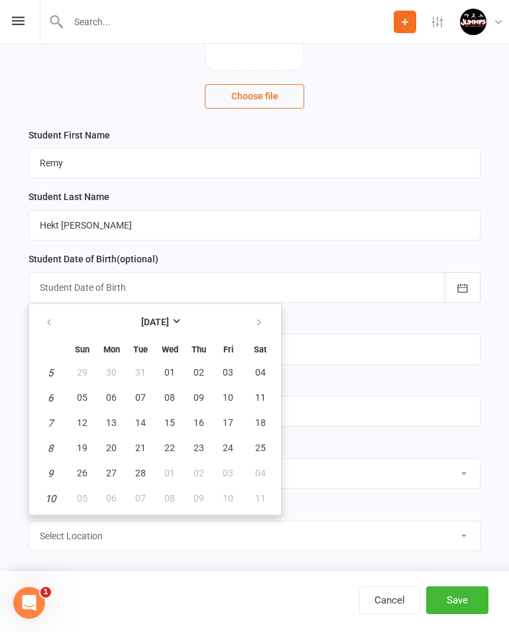
click at [228, 421] on span "17" at bounding box center [228, 422] width 11 height 11
type input "17 Feb 2017"
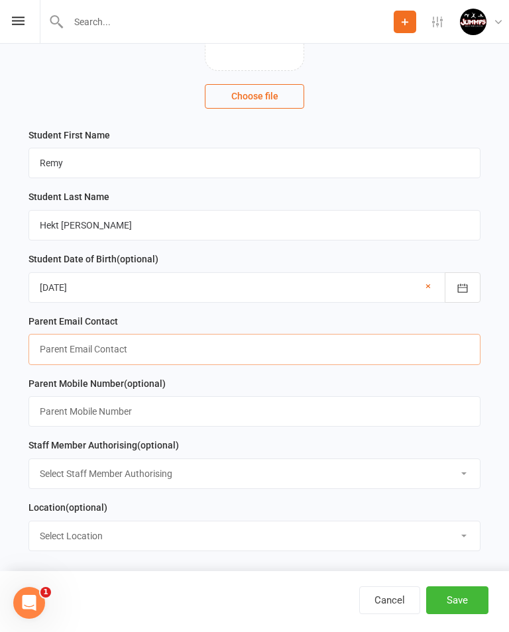
click at [372, 352] on input "text" at bounding box center [254, 349] width 452 height 30
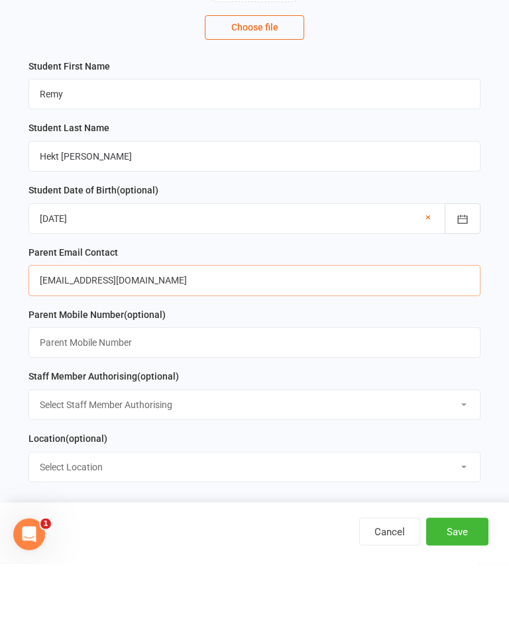
type input "[EMAIL_ADDRESS][DOMAIN_NAME]"
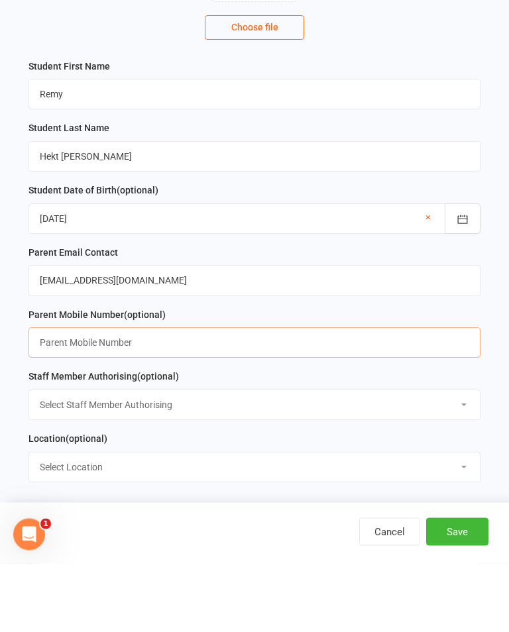
click at [284, 396] on input "text" at bounding box center [254, 411] width 452 height 30
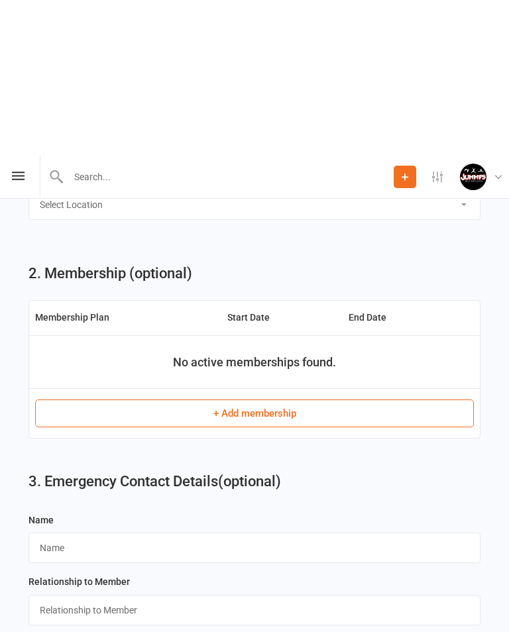
scroll to position [675, 0]
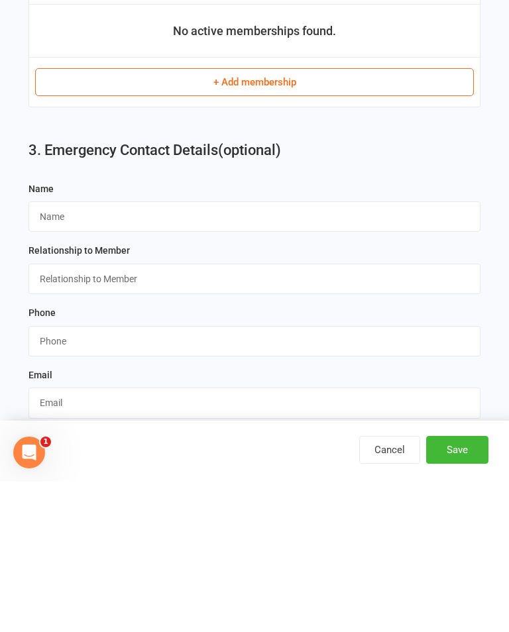
type input "0411242458"
click at [347, 352] on input "text" at bounding box center [254, 367] width 452 height 30
type input "Anne"
click at [297, 414] on input "text" at bounding box center [254, 429] width 452 height 30
type input "grandparent"
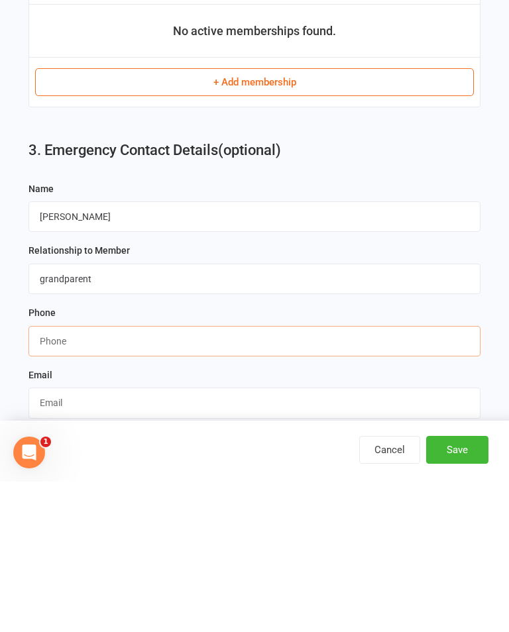
click at [244, 476] on input "string" at bounding box center [254, 491] width 452 height 30
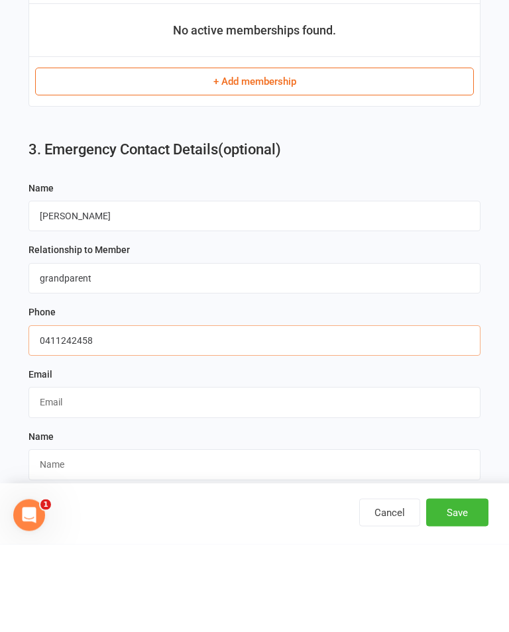
scroll to position [748, 0]
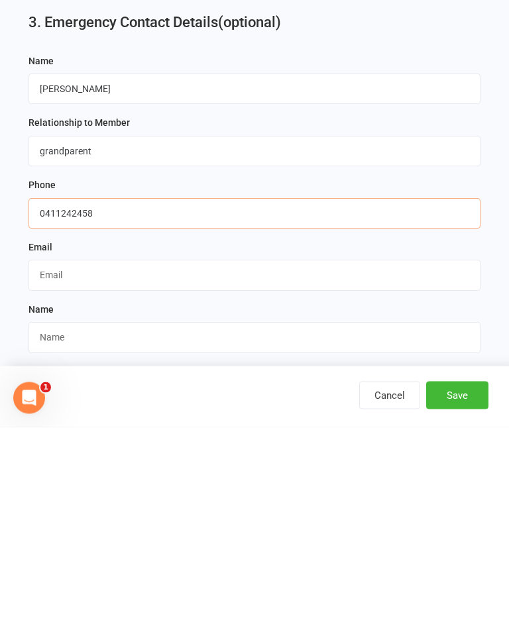
type input "0411242458"
click at [363, 465] on input "text" at bounding box center [254, 480] width 452 height 30
type input "A"
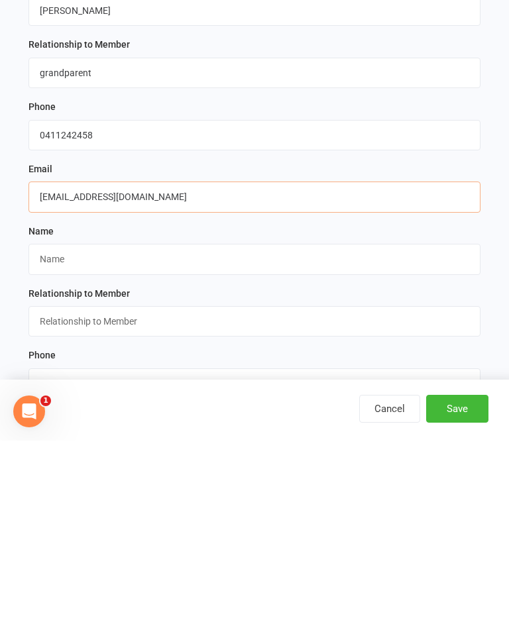
type input "[EMAIL_ADDRESS][DOMAIN_NAME]"
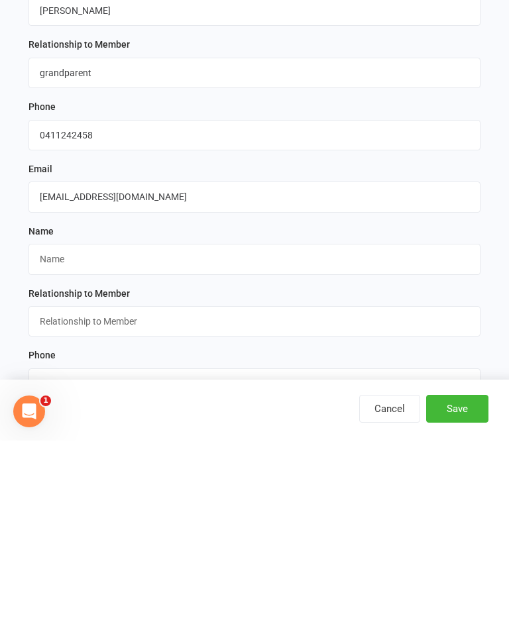
click at [472, 586] on button "Save" at bounding box center [457, 600] width 62 height 28
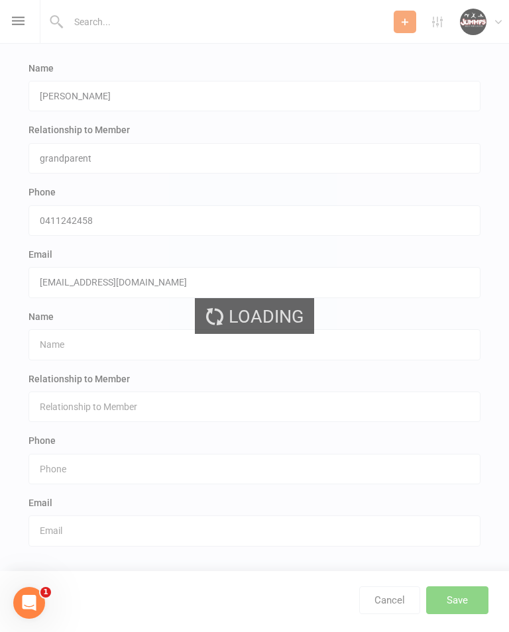
scroll to position [0, 0]
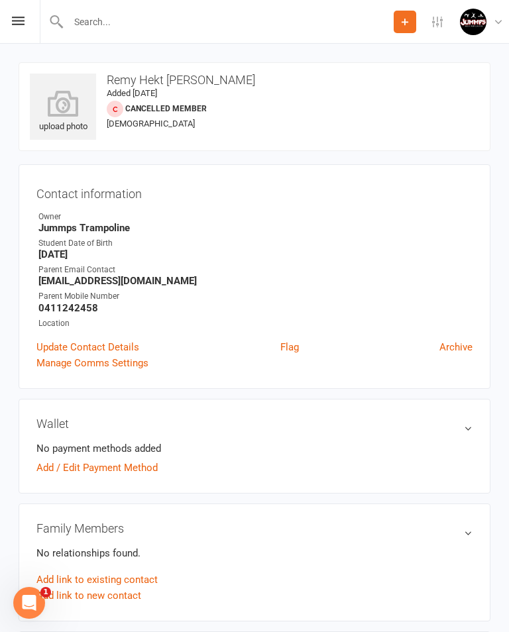
click at [404, 17] on icon at bounding box center [405, 22] width 12 height 12
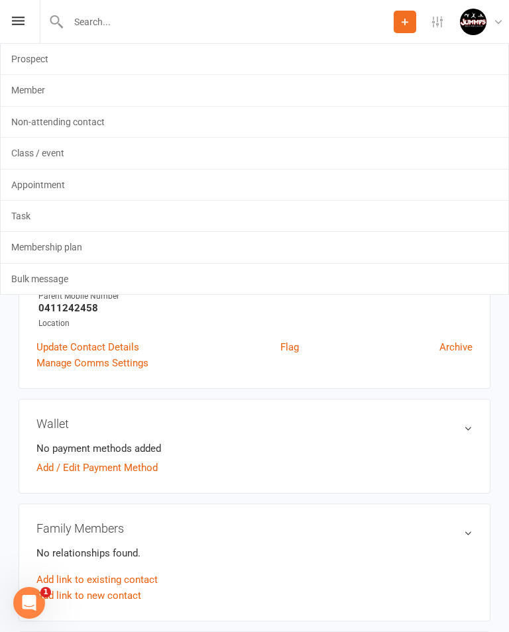
click at [403, 19] on icon at bounding box center [405, 22] width 12 height 12
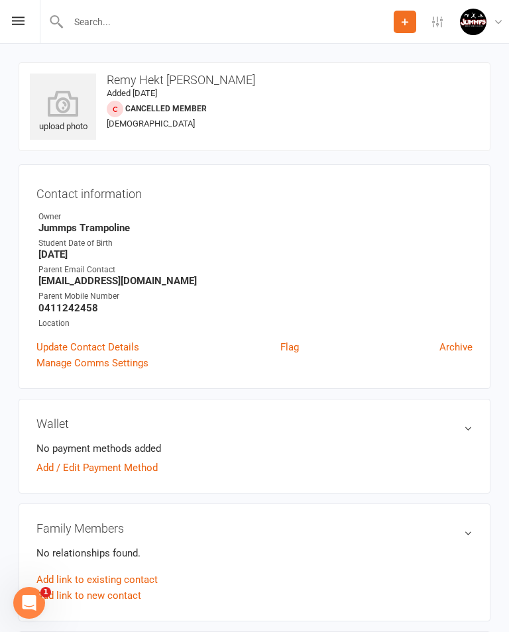
click at [404, 23] on icon at bounding box center [405, 22] width 12 height 12
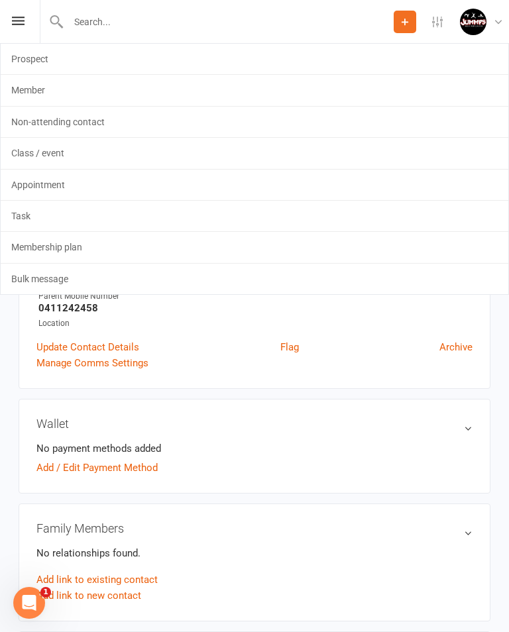
click at [111, 118] on link "Non-attending contact" at bounding box center [254, 122] width 507 height 30
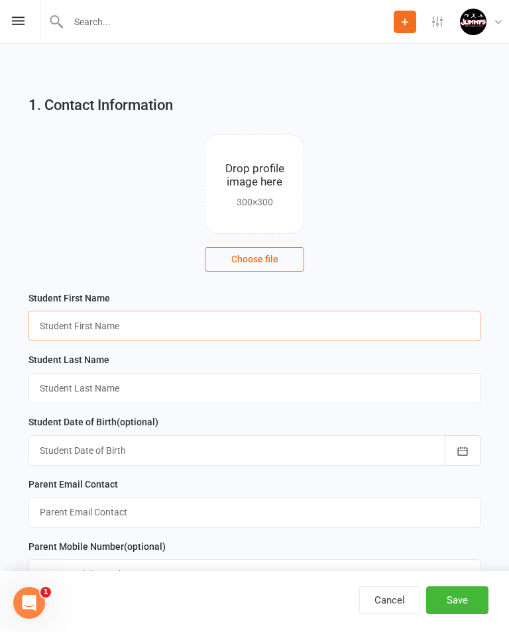
click at [64, 323] on input "text" at bounding box center [254, 326] width 452 height 30
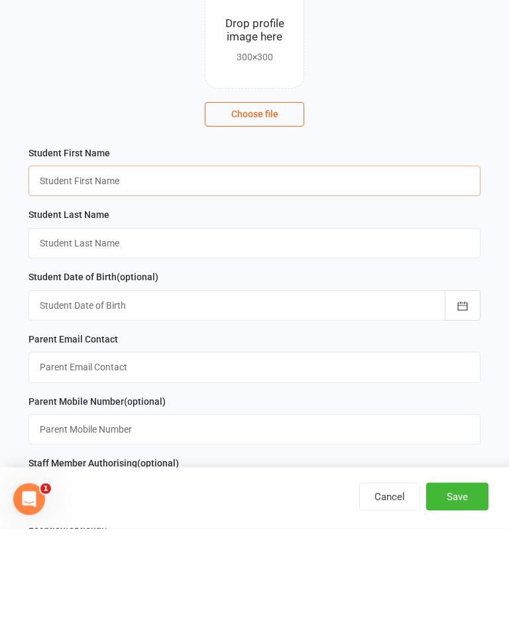
scroll to position [42, 0]
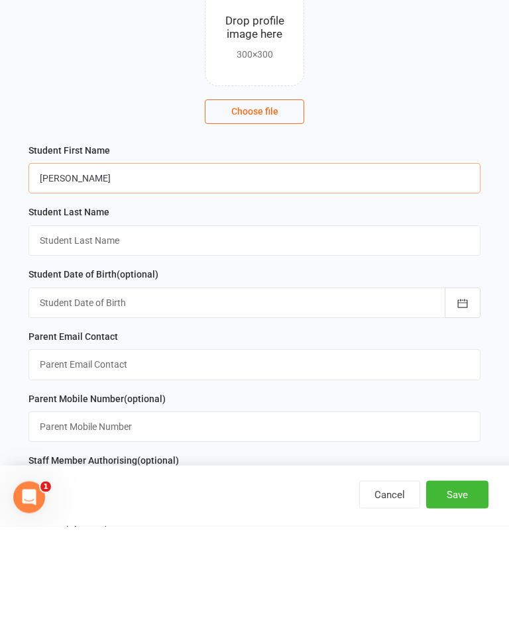
type input "Anne"
click at [299, 331] on input "text" at bounding box center [254, 346] width 452 height 30
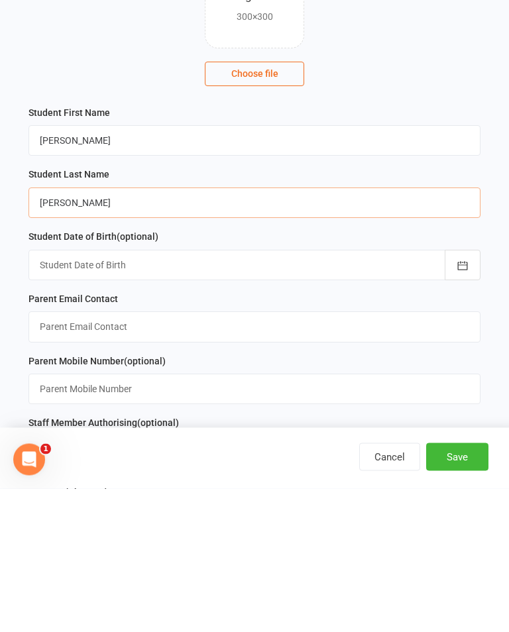
type input "Sacco"
click at [283, 393] on div at bounding box center [254, 408] width 452 height 30
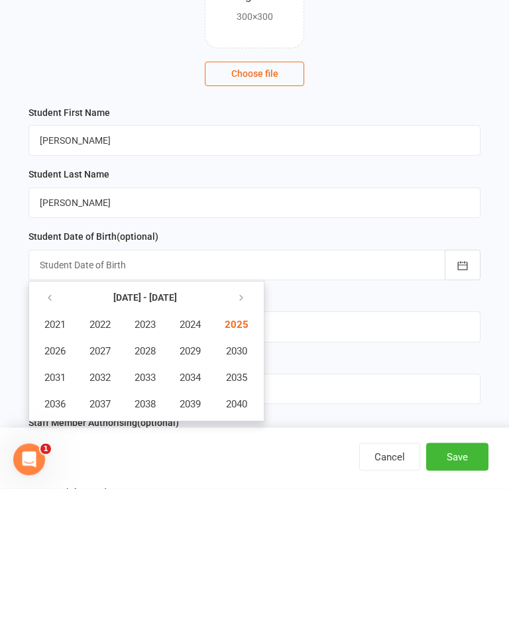
scroll to position [185, 0]
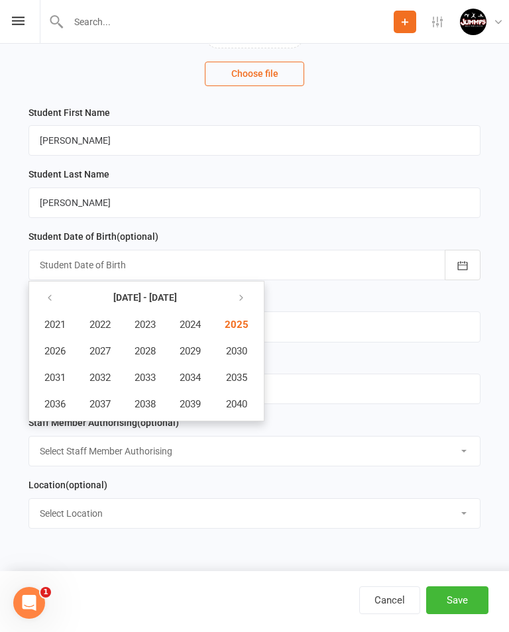
click at [42, 309] on button "button" at bounding box center [50, 298] width 28 height 24
click at [48, 293] on icon "button" at bounding box center [49, 298] width 9 height 11
click at [43, 294] on button "button" at bounding box center [50, 298] width 28 height 24
click at [40, 297] on button "button" at bounding box center [50, 298] width 28 height 24
click at [99, 402] on span "1957" at bounding box center [99, 404] width 21 height 12
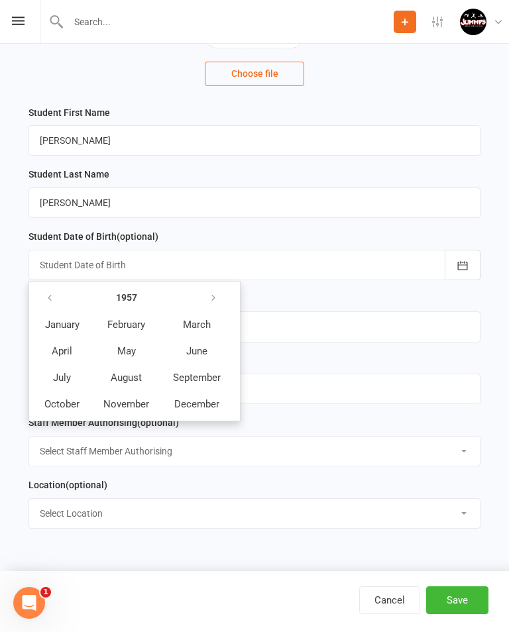
click at [66, 325] on span "January" at bounding box center [62, 325] width 34 height 12
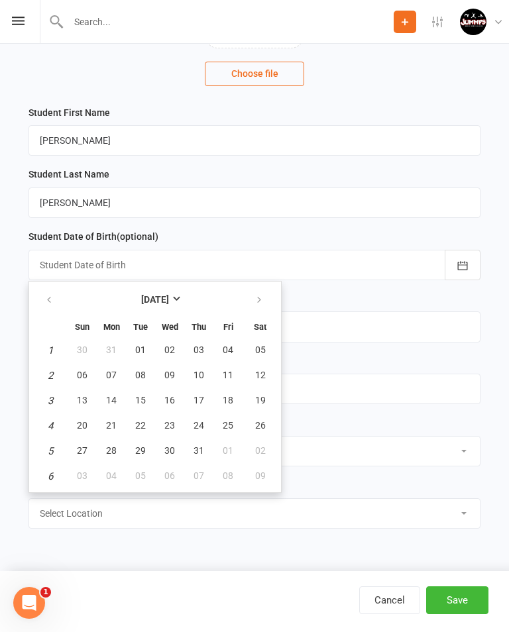
click at [137, 450] on span "29" at bounding box center [140, 450] width 11 height 11
type input "29 Jan 1957"
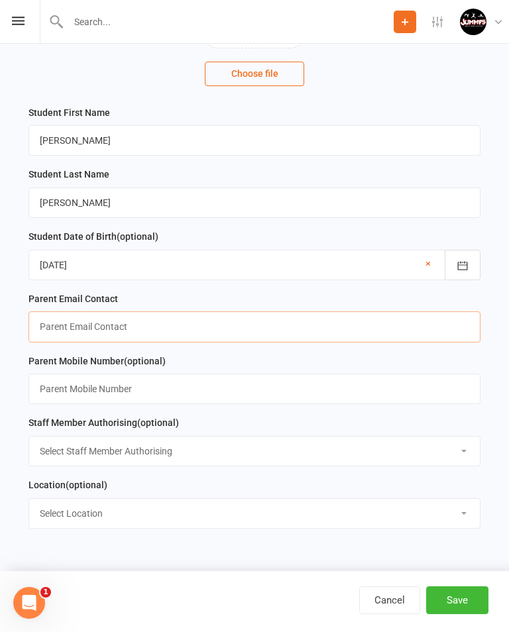
click at [290, 323] on input "text" at bounding box center [254, 326] width 452 height 30
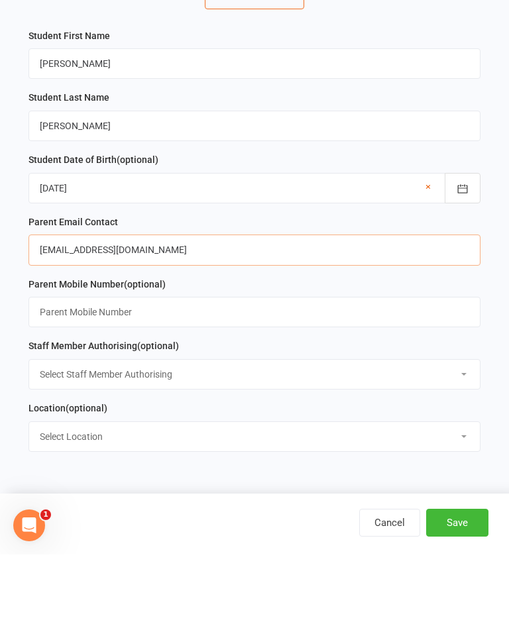
type input "[EMAIL_ADDRESS][DOMAIN_NAME]"
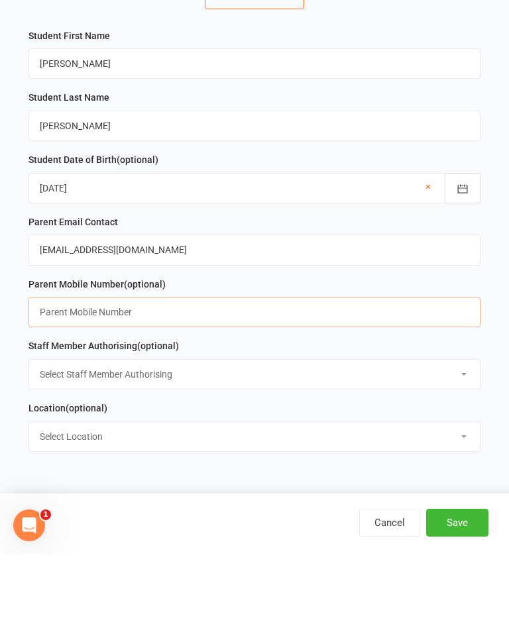
click at [363, 374] on input "text" at bounding box center [254, 389] width 452 height 30
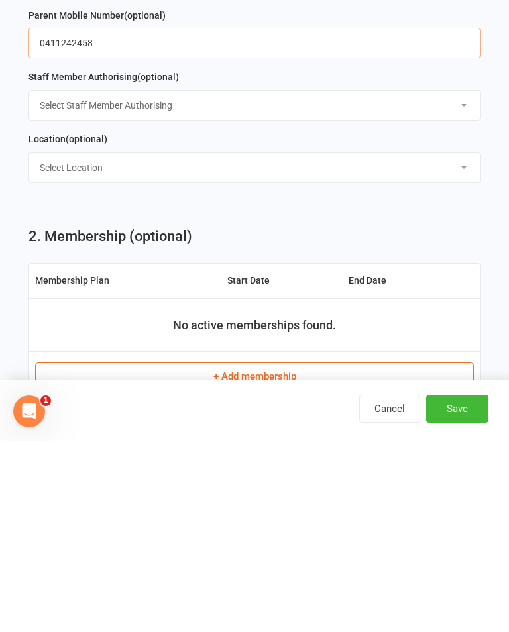
type input "0411242458"
click at [470, 586] on button "Save" at bounding box center [457, 600] width 62 height 28
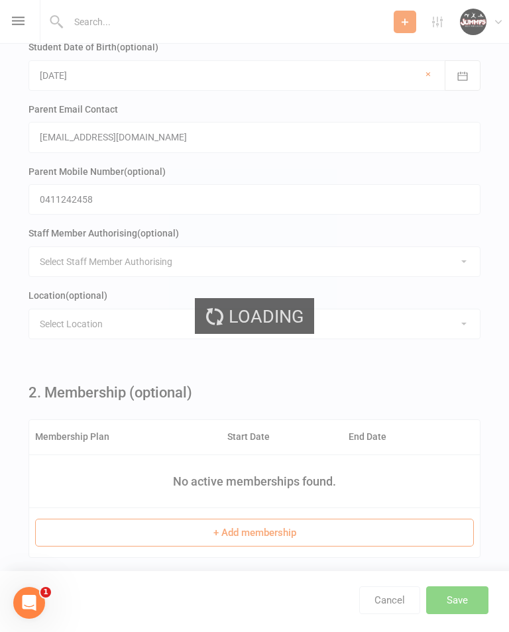
scroll to position [0, 0]
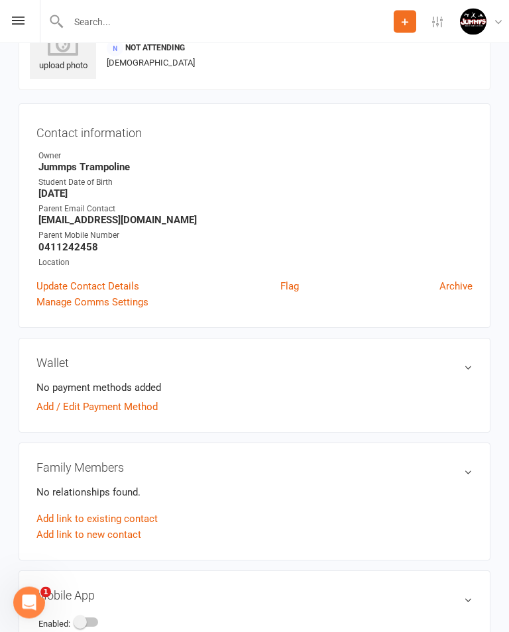
scroll to position [62, 0]
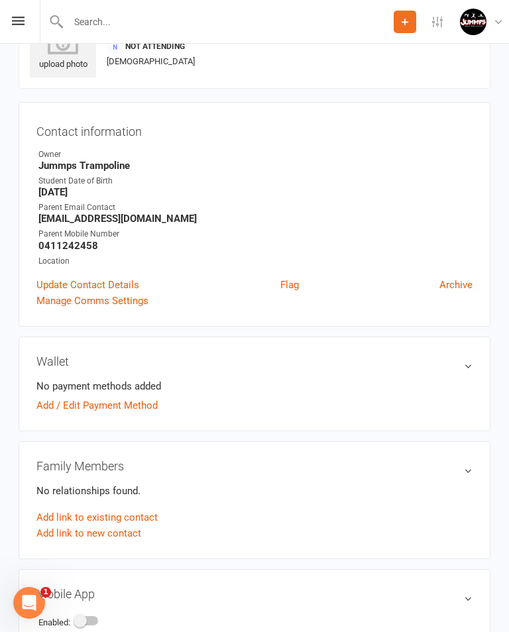
click at [62, 517] on link "Add link to existing contact" at bounding box center [96, 517] width 121 height 16
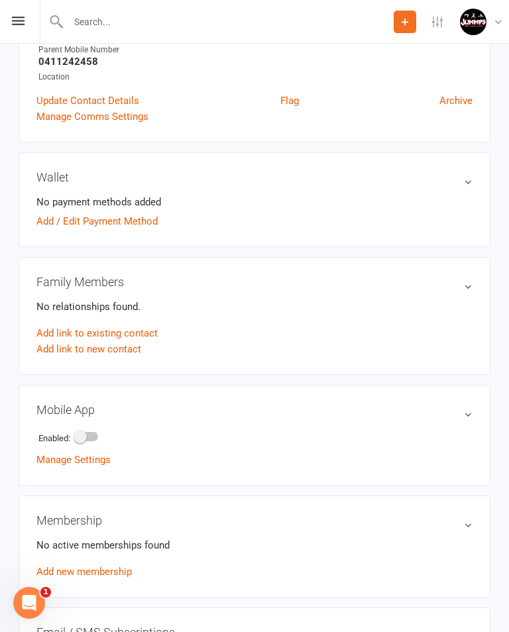
scroll to position [987, 0]
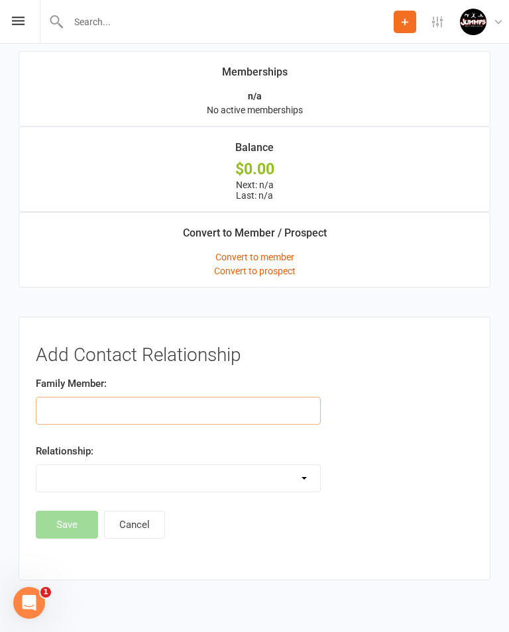
click at [81, 403] on input "text" at bounding box center [178, 411] width 285 height 28
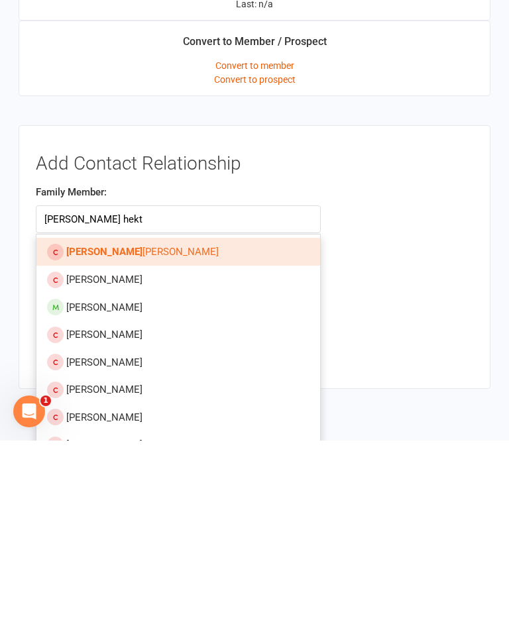
click at [157, 429] on link "Harrison Hekt Woodrow" at bounding box center [177, 443] width 283 height 28
type input "Harrison Hekt Woodrow"
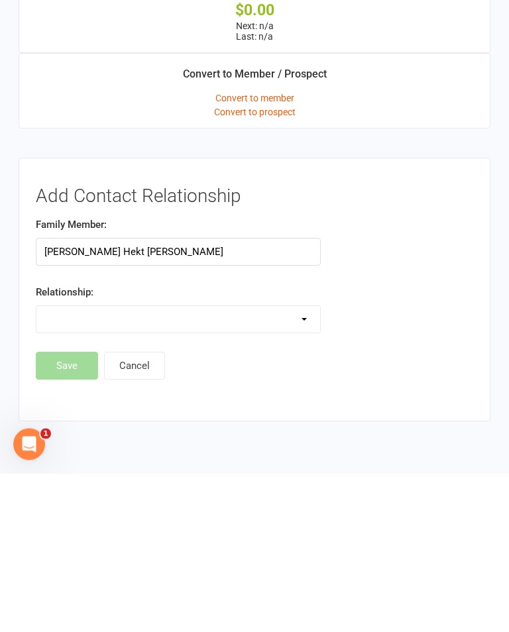
click at [64, 465] on select "Parent / Guardian Child Sibling (parent not in system) Spouse / Partner Cousin …" at bounding box center [177, 478] width 283 height 26
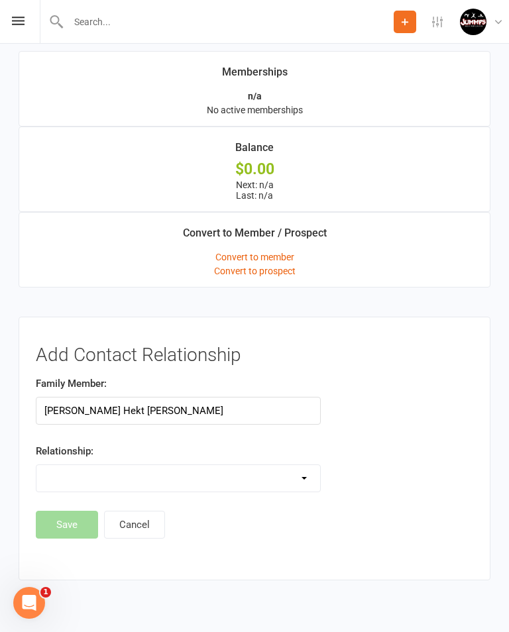
select select "1"
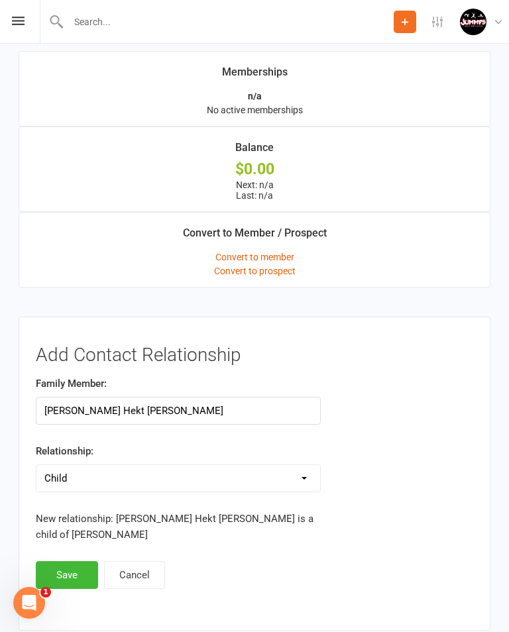
click at [71, 571] on button "Save" at bounding box center [67, 575] width 62 height 28
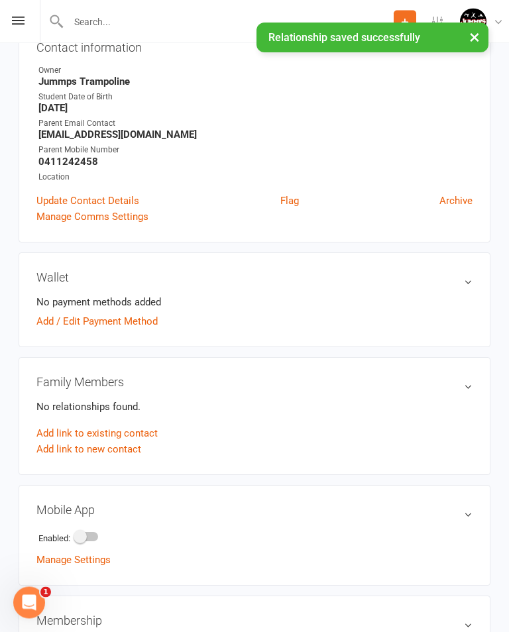
scroll to position [146, 0]
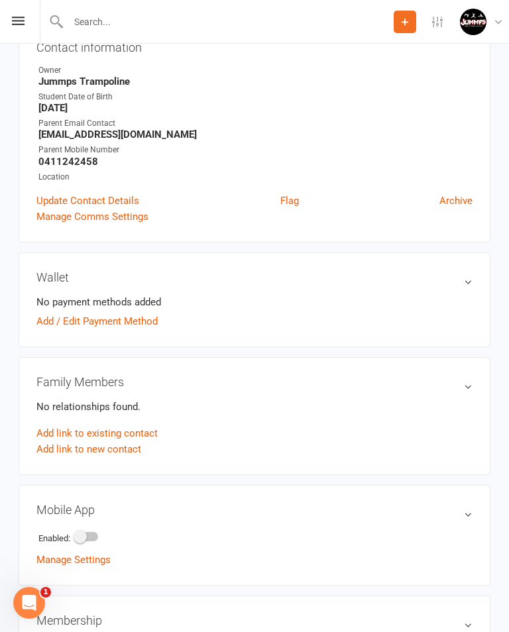
click at [143, 431] on link "Add link to existing contact" at bounding box center [96, 433] width 121 height 16
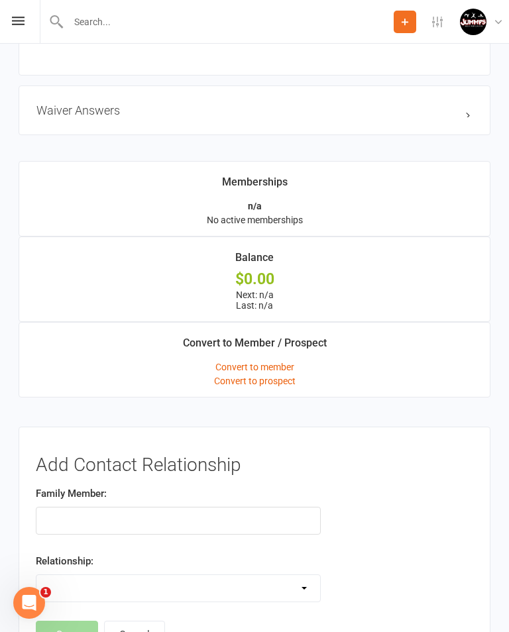
scroll to position [987, 0]
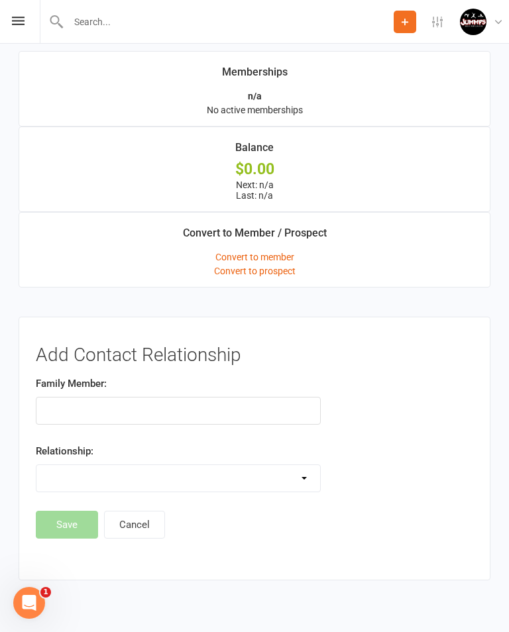
click at [104, 407] on input "text" at bounding box center [178, 411] width 285 height 28
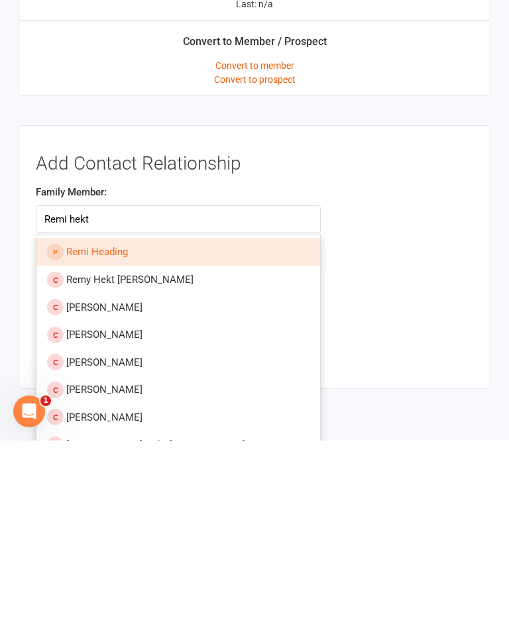
click at [118, 465] on span "Remy Hekt Woodrow" at bounding box center [129, 471] width 127 height 12
type input "Remy Hekt Woodrow"
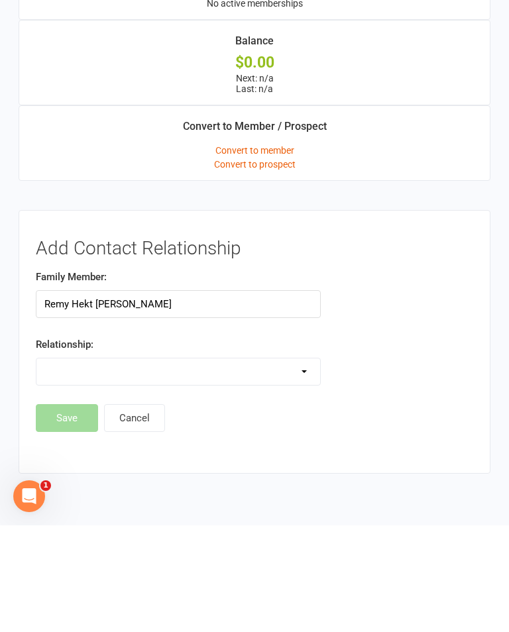
click at [286, 465] on select "Parent / Guardian Child Sibling (parent not in system) Spouse / Partner Cousin …" at bounding box center [177, 478] width 283 height 26
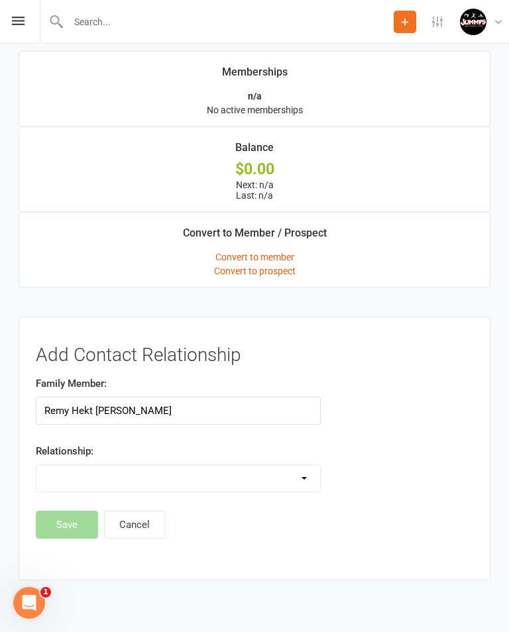
select select "1"
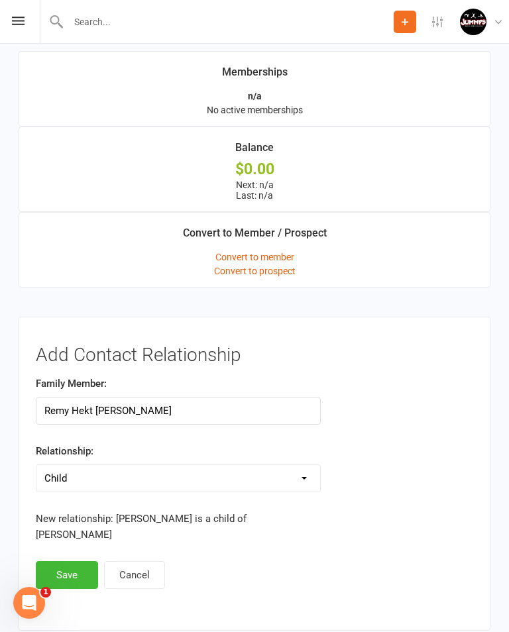
click at [73, 561] on button "Save" at bounding box center [67, 575] width 62 height 28
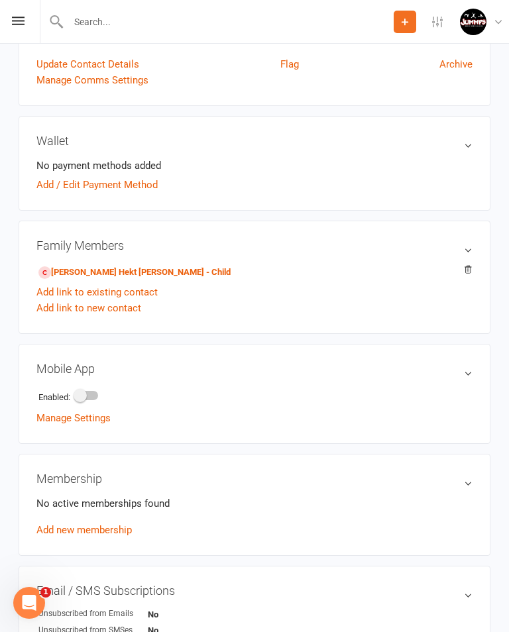
scroll to position [283, 0]
click at [150, 287] on link "Add link to existing contact" at bounding box center [96, 291] width 121 height 16
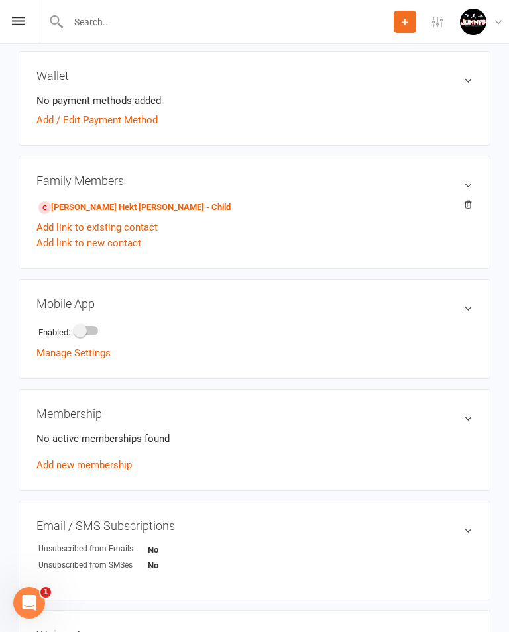
scroll to position [1002, 0]
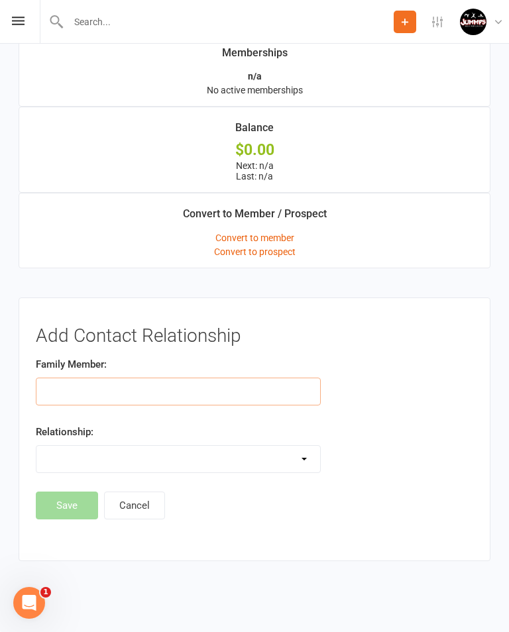
click at [128, 387] on input "text" at bounding box center [178, 392] width 285 height 28
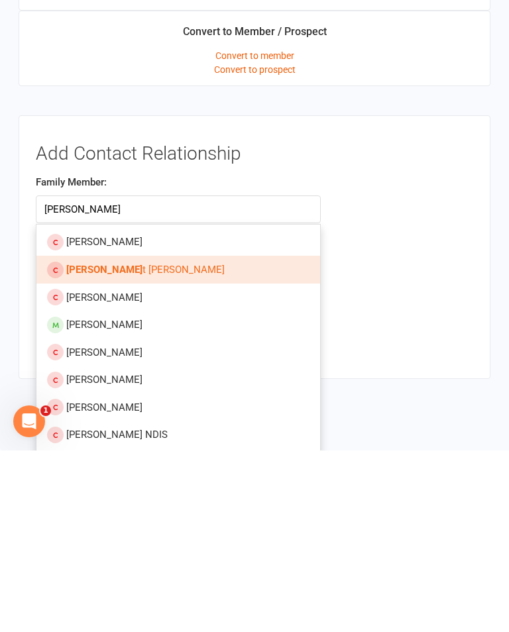
click at [166, 437] on link "Dylan Hek t Woodrow" at bounding box center [177, 451] width 283 height 28
type input "Dylan Hekt Woodrow"
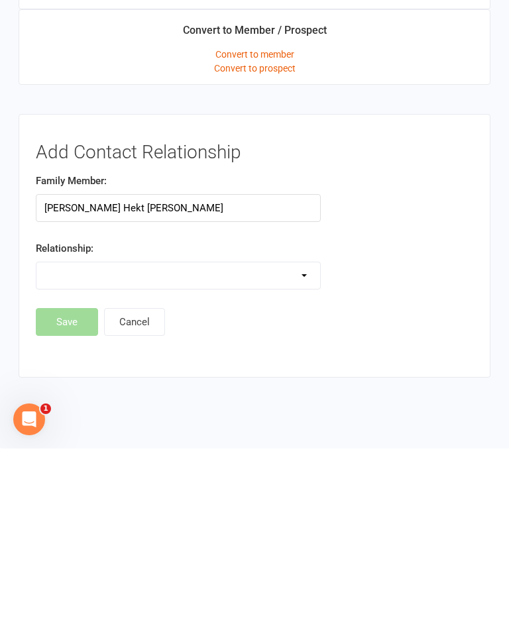
click at [296, 446] on select "Parent / Guardian Child Sibling (parent not in system) Spouse / Partner Cousin …" at bounding box center [177, 459] width 283 height 26
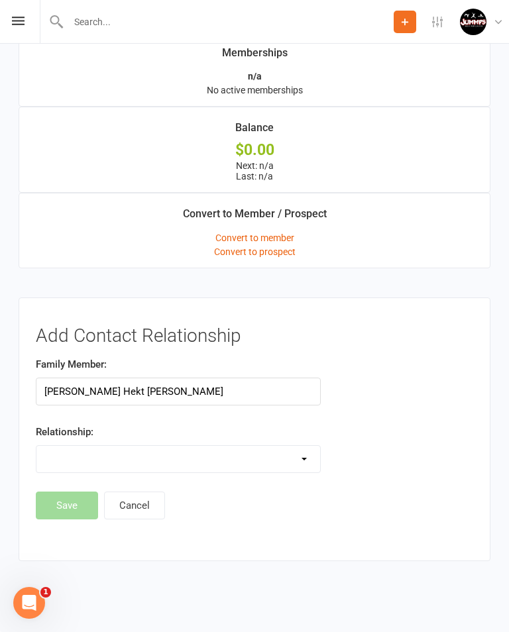
select select "1"
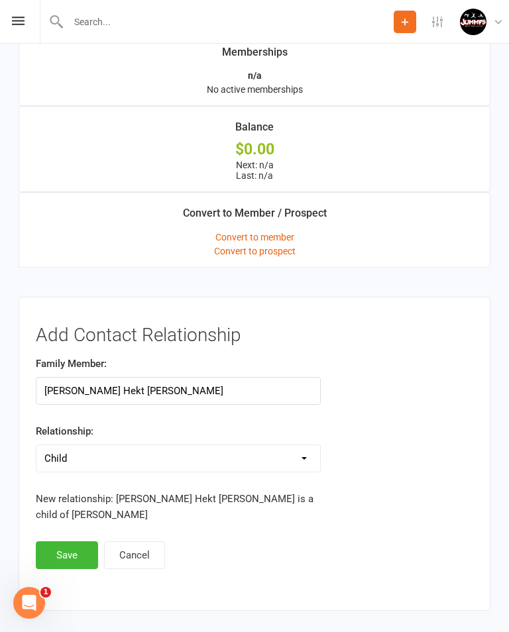
click at [74, 541] on button "Save" at bounding box center [67, 555] width 62 height 28
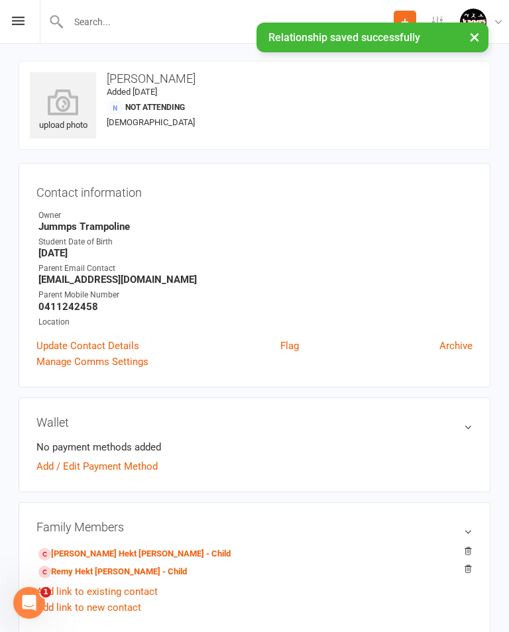
scroll to position [0, 0]
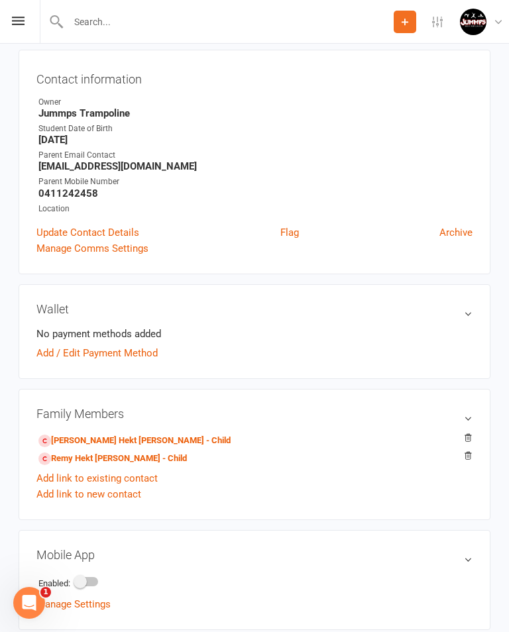
scroll to position [115, 0]
